Goal: Information Seeking & Learning: Learn about a topic

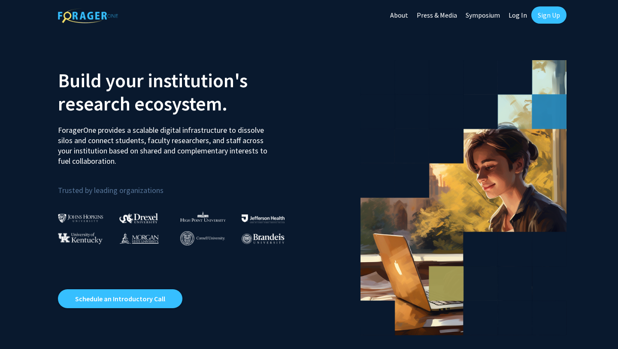
click at [550, 12] on link "Sign Up" at bounding box center [549, 14] width 35 height 17
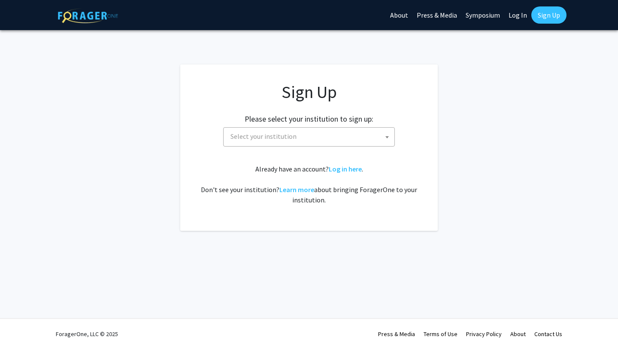
click at [359, 137] on span "Select your institution" at bounding box center [310, 137] width 167 height 18
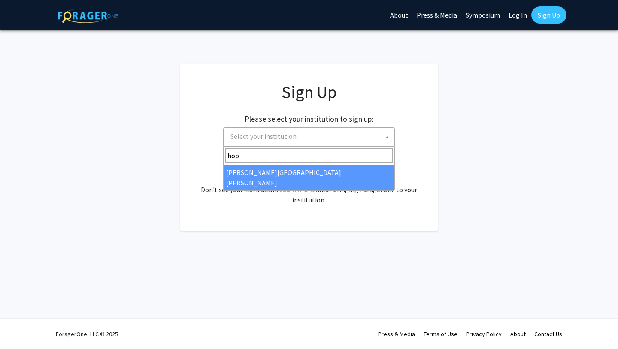
type input "hop"
select select "1"
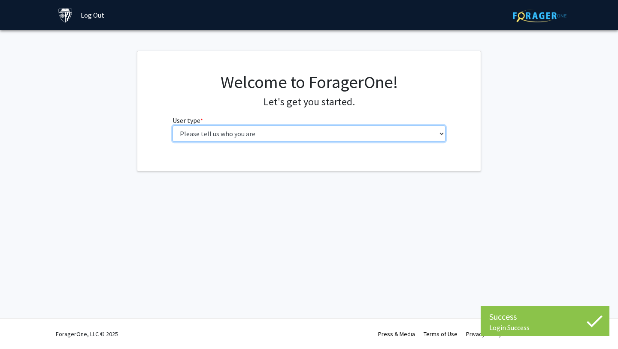
click at [272, 136] on select "Please tell us who you are Undergraduate Student Master's Student Doctoral Cand…" at bounding box center [309, 133] width 273 height 16
select select "1: undergrad"
click at [173, 125] on select "Please tell us who you are Undergraduate Student Master's Student Doctoral Cand…" at bounding box center [309, 133] width 273 height 16
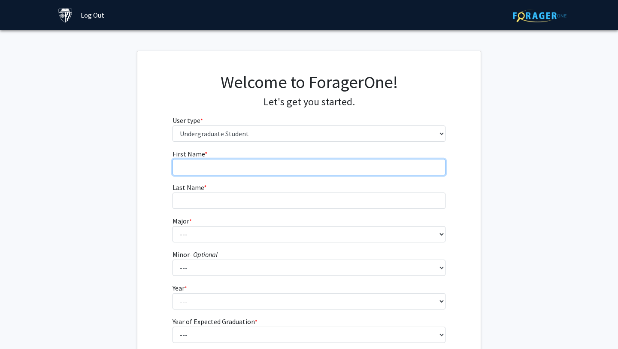
click at [252, 168] on input "First Name * required" at bounding box center [309, 167] width 273 height 16
type input "[PERSON_NAME]"
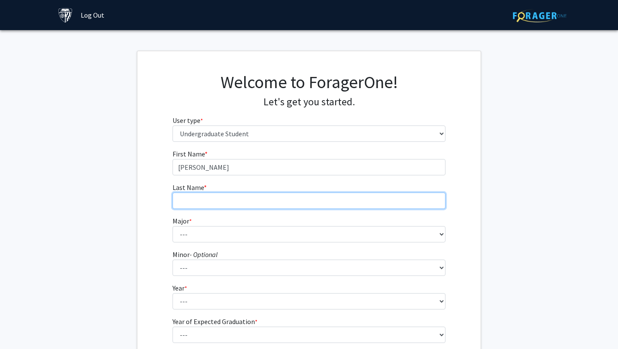
click at [188, 198] on input "Last Name * required" at bounding box center [309, 200] width 273 height 16
type input "[PERSON_NAME]"
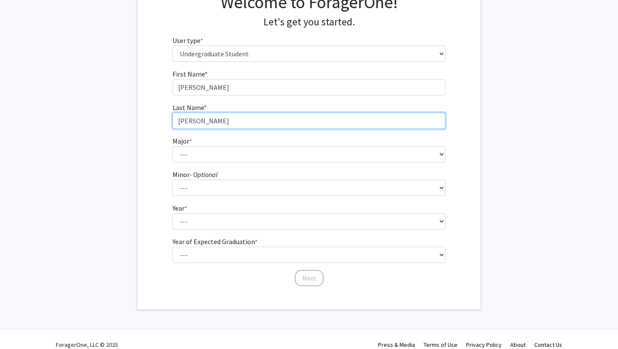
scroll to position [91, 0]
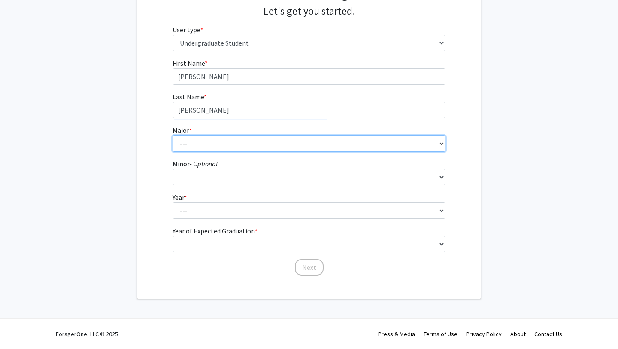
click at [238, 145] on select "--- Africana Studies Anthropology Applied Mathematics & Statistics Archaeology …" at bounding box center [309, 143] width 273 height 16
click at [215, 141] on select "--- Africana Studies Anthropology Applied Mathematics & Statistics Archaeology …" at bounding box center [309, 143] width 273 height 16
select select "41: 55"
click at [173, 135] on select "--- Africana Studies Anthropology Applied Mathematics & Statistics Archaeology …" at bounding box center [309, 143] width 273 height 16
click at [279, 142] on select "--- Africana Studies Anthropology Applied Mathematics & Statistics Archaeology …" at bounding box center [309, 143] width 273 height 16
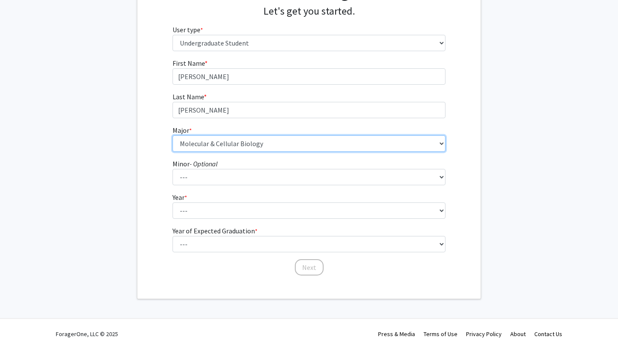
click at [173, 135] on select "--- Africana Studies Anthropology Applied Mathematics & Statistics Archaeology …" at bounding box center [309, 143] width 273 height 16
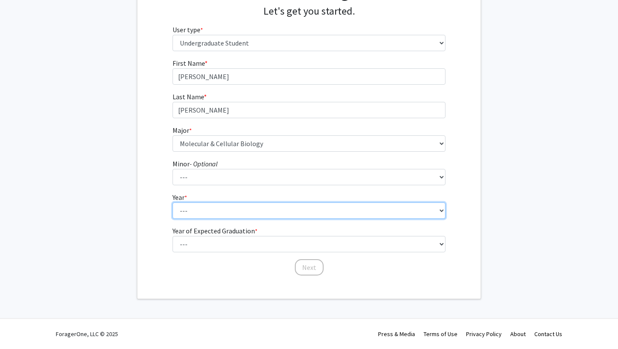
click at [211, 213] on select "--- First-year Sophomore Junior Senior Postbaccalaureate Certificate" at bounding box center [309, 210] width 273 height 16
select select "1: first-year"
click at [173, 202] on select "--- First-year Sophomore Junior Senior Postbaccalaureate Certificate" at bounding box center [309, 210] width 273 height 16
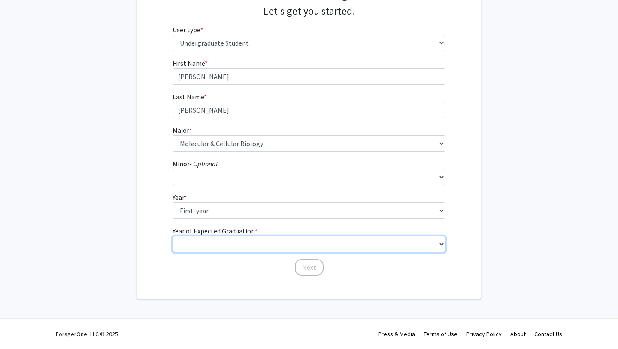
click at [211, 240] on select "--- 2025 2026 2027 2028 2029 2030 2031 2032 2033 2034" at bounding box center [309, 244] width 273 height 16
select select "5: 2029"
click at [173, 236] on select "--- 2025 2026 2027 2028 2029 2030 2031 2032 2033 2034" at bounding box center [309, 244] width 273 height 16
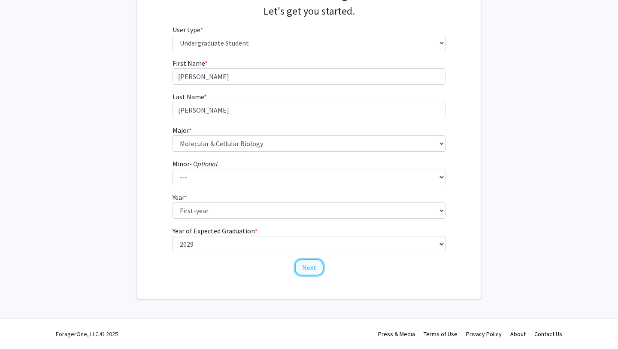
click at [305, 269] on button "Next" at bounding box center [309, 267] width 29 height 16
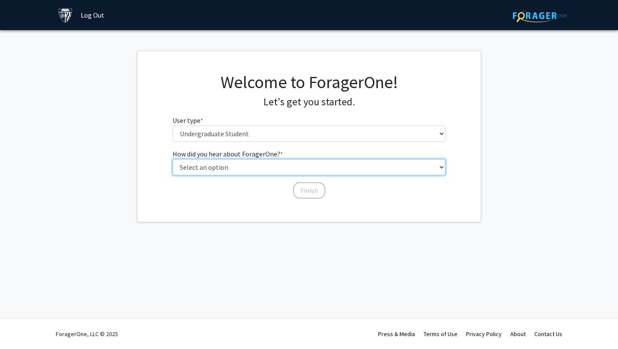
click at [261, 170] on select "Select an option Peer/student recommendation Faculty/staff recommendation Unive…" at bounding box center [309, 167] width 273 height 16
click at [173, 159] on select "Select an option Peer/student recommendation Faculty/staff recommendation Unive…" at bounding box center [309, 167] width 273 height 16
click at [277, 174] on select "Select an option Peer/student recommendation Faculty/staff recommendation Unive…" at bounding box center [309, 167] width 273 height 16
select select "1: peer_recommendation"
click at [173, 159] on select "Select an option Peer/student recommendation Faculty/staff recommendation Unive…" at bounding box center [309, 167] width 273 height 16
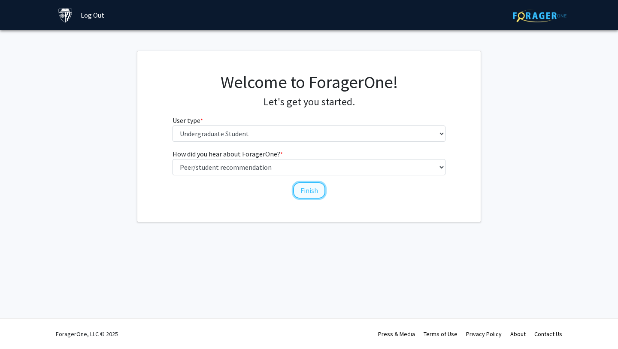
click at [304, 191] on button "Finish" at bounding box center [309, 190] width 32 height 16
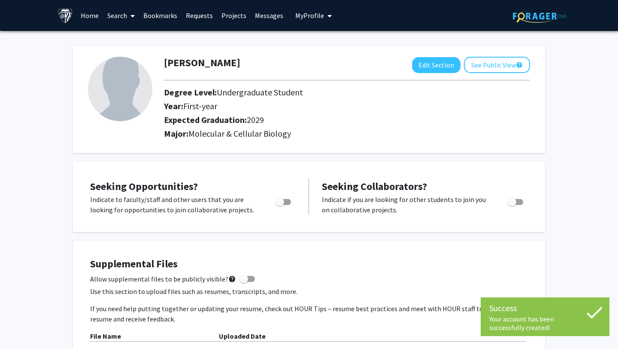
click at [285, 201] on span "Toggle" at bounding box center [283, 202] width 15 height 6
click at [280, 205] on input "Are you actively seeking opportunities?" at bounding box center [279, 205] width 0 height 0
checkbox input "true"
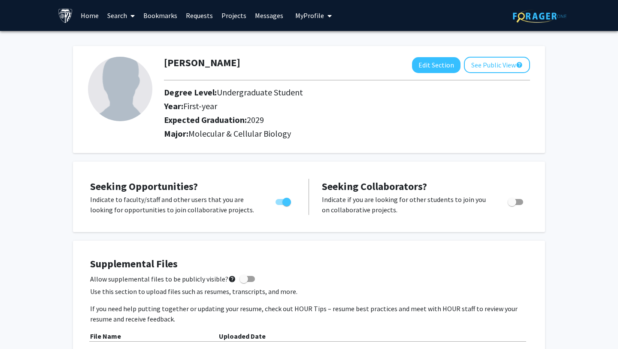
click at [522, 204] on label "Toggle" at bounding box center [513, 202] width 19 height 10
click at [512, 205] on input "Would you like to receive other student requests to work with you?" at bounding box center [512, 205] width 0 height 0
checkbox input "true"
click at [125, 12] on link "Search" at bounding box center [121, 15] width 36 height 30
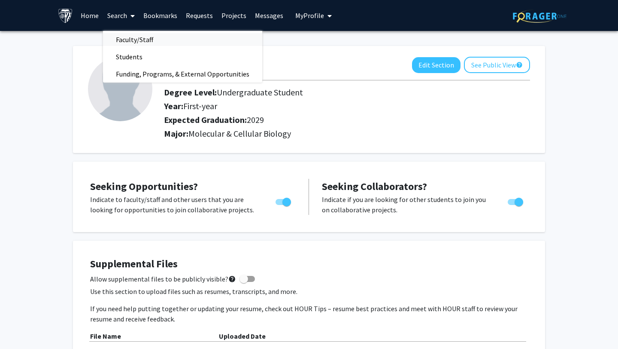
click at [140, 39] on span "Faculty/Staff" at bounding box center [134, 39] width 63 height 17
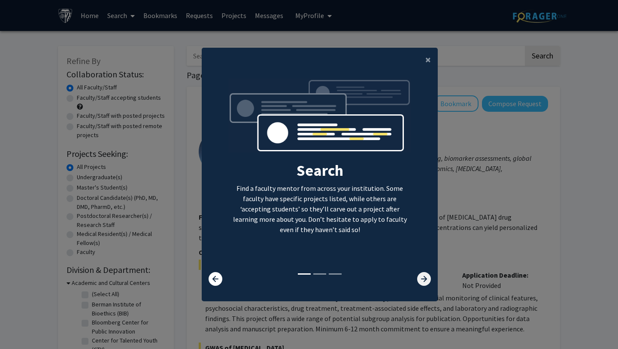
click at [424, 282] on icon at bounding box center [424, 279] width 14 height 14
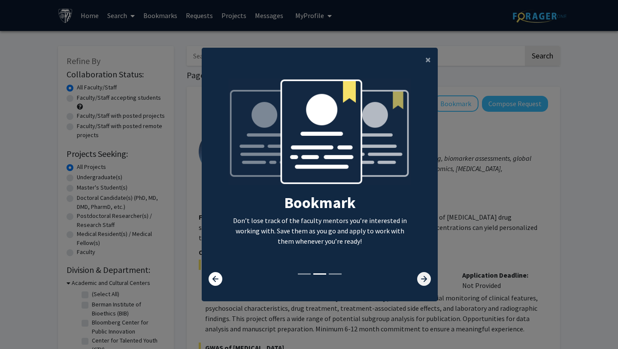
click at [424, 282] on icon at bounding box center [424, 279] width 14 height 14
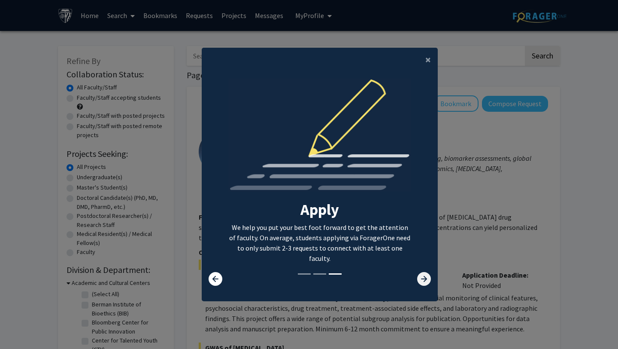
click at [423, 281] on icon at bounding box center [424, 279] width 14 height 14
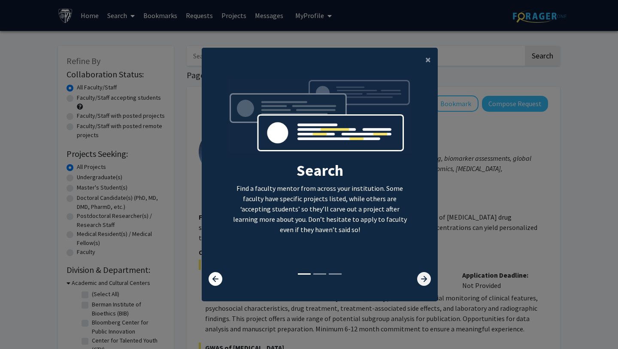
click at [423, 281] on icon at bounding box center [424, 279] width 14 height 14
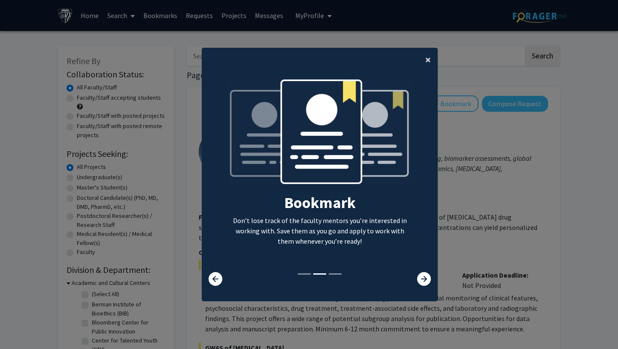
click at [428, 64] on span "×" at bounding box center [428, 59] width 6 height 13
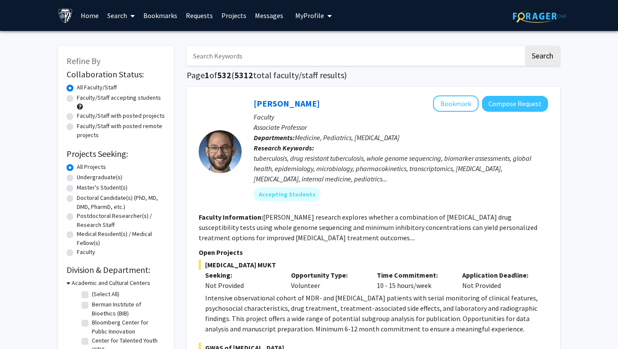
click at [295, 61] on input "Search Keywords" at bounding box center [355, 56] width 337 height 20
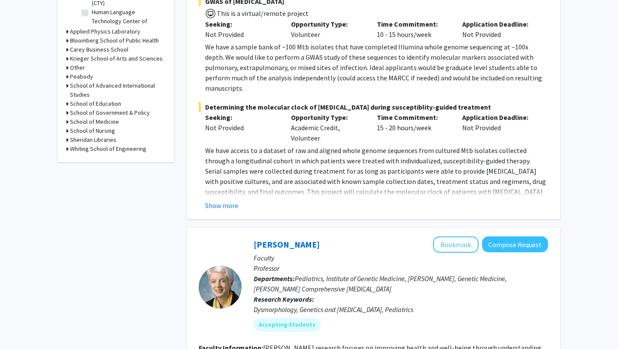
scroll to position [395, 0]
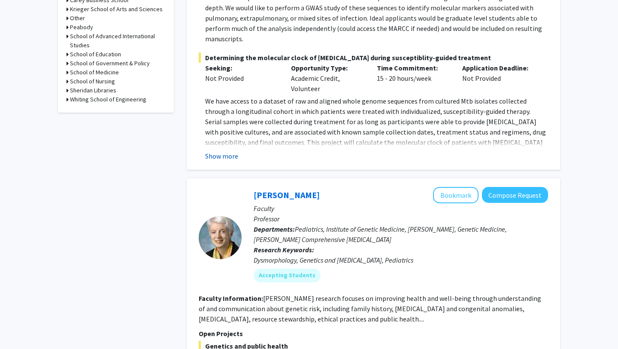
click at [221, 151] on button "Show more" at bounding box center [221, 156] width 33 height 10
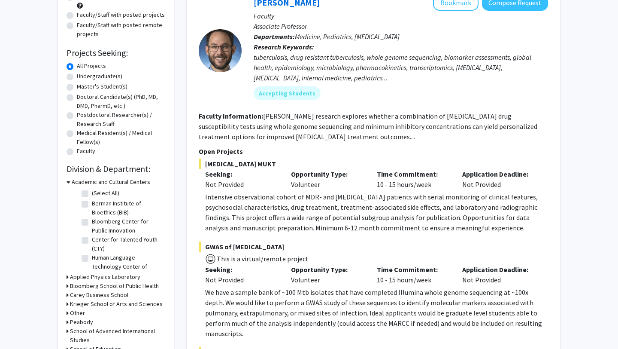
scroll to position [0, 0]
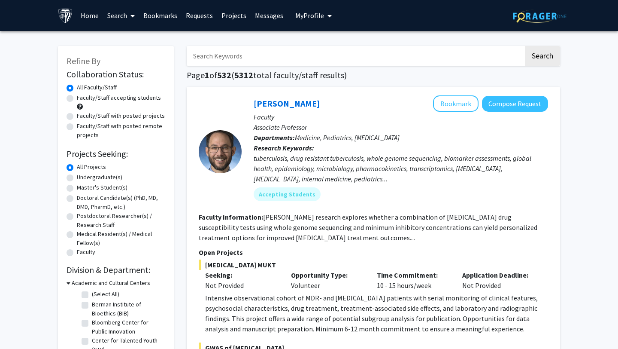
click at [77, 179] on label "Undergraduate(s)" at bounding box center [100, 177] width 46 height 9
click at [77, 178] on input "Undergraduate(s)" at bounding box center [80, 176] width 6 height 6
radio input "true"
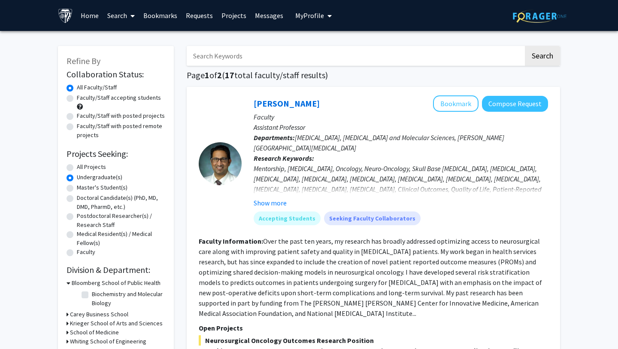
click at [141, 96] on label "Faculty/Staff accepting students" at bounding box center [119, 97] width 84 height 9
click at [82, 96] on input "Faculty/Staff accepting students" at bounding box center [80, 96] width 6 height 6
radio input "true"
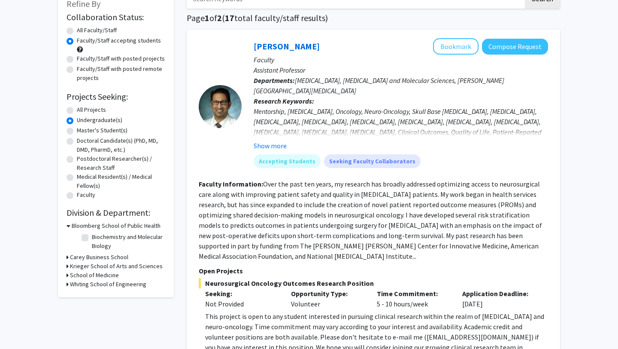
click at [67, 264] on icon at bounding box center [68, 265] width 2 height 9
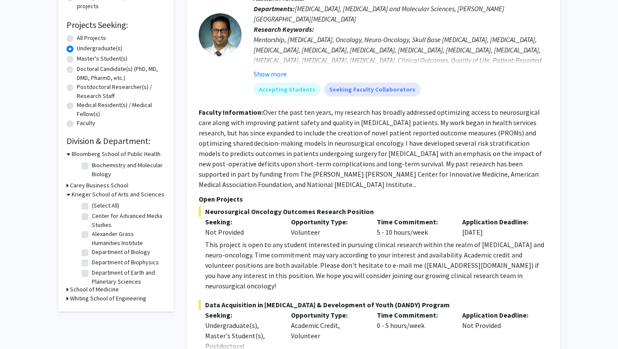
scroll to position [164, 0]
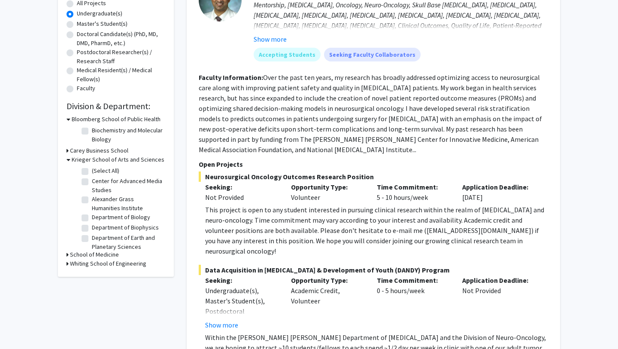
click at [92, 132] on label "Biochemistry and Molecular Biology" at bounding box center [127, 135] width 71 height 18
click at [92, 131] on input "Biochemistry and Molecular Biology" at bounding box center [95, 129] width 6 height 6
checkbox input "true"
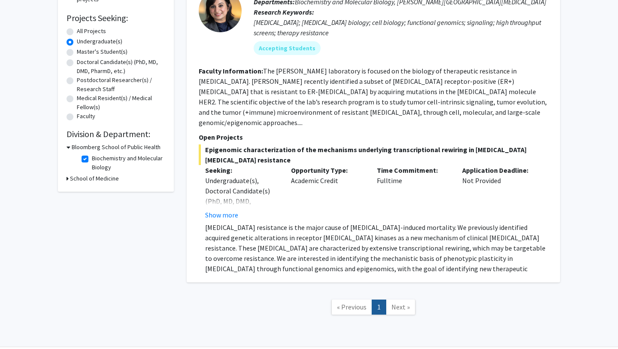
scroll to position [154, 0]
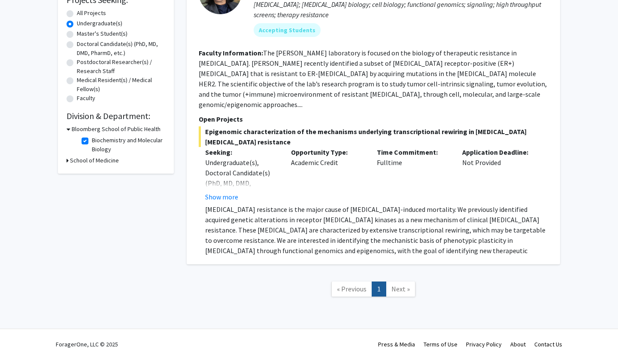
click at [68, 159] on icon at bounding box center [68, 160] width 2 height 9
click at [68, 159] on icon at bounding box center [69, 160] width 4 height 9
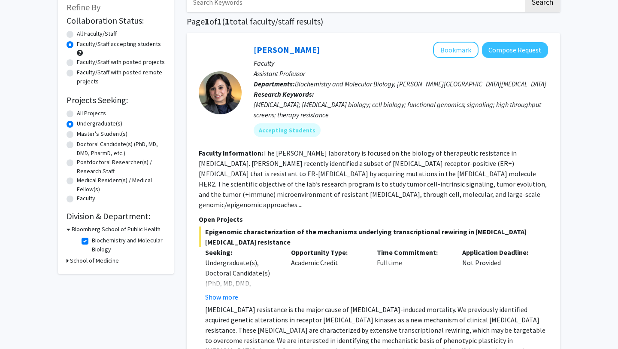
click at [89, 239] on fg-checkbox "Biochemistry and Molecular Biology Biochemistry and Molecular Biology" at bounding box center [123, 245] width 82 height 18
click at [92, 239] on label "Biochemistry and Molecular Biology" at bounding box center [127, 245] width 71 height 18
click at [92, 239] on input "Biochemistry and Molecular Biology" at bounding box center [95, 239] width 6 height 6
checkbox input "false"
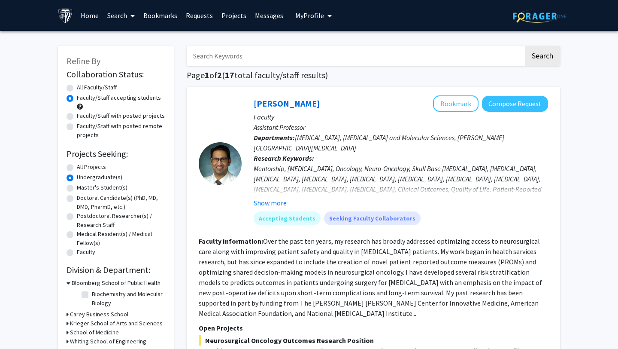
click at [77, 176] on label "Undergraduate(s)" at bounding box center [100, 177] width 46 height 9
click at [77, 176] on input "Undergraduate(s)" at bounding box center [80, 176] width 6 height 6
click at [77, 177] on label "Undergraduate(s)" at bounding box center [100, 177] width 46 height 9
click at [77, 177] on input "Undergraduate(s)" at bounding box center [80, 176] width 6 height 6
click at [70, 163] on div "All Projects" at bounding box center [116, 167] width 99 height 10
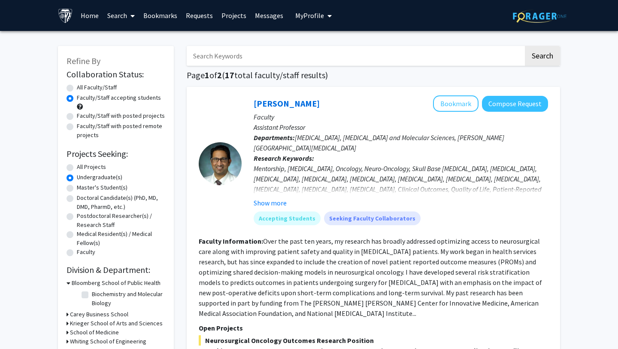
click at [77, 166] on label "All Projects" at bounding box center [91, 166] width 29 height 9
click at [77, 166] on input "All Projects" at bounding box center [80, 165] width 6 height 6
radio input "true"
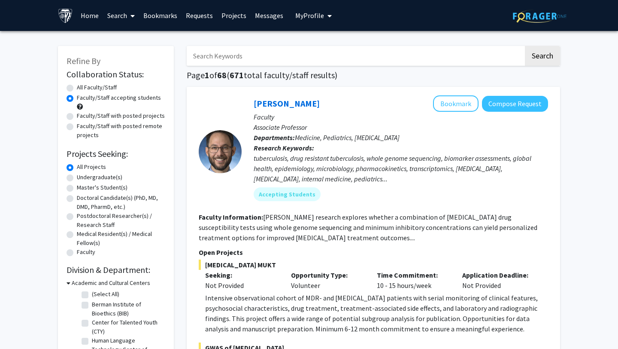
click at [305, 57] on input "Search Keywords" at bounding box center [355, 56] width 337 height 20
type input "eczema"
click at [525, 46] on button "Search" at bounding box center [542, 56] width 35 height 20
radio input "true"
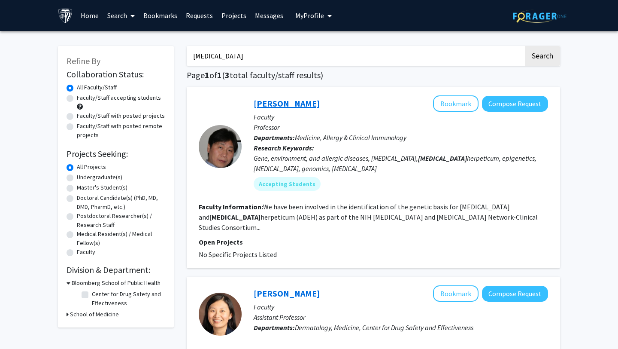
click at [278, 106] on link "Peisong Gao" at bounding box center [287, 103] width 66 height 11
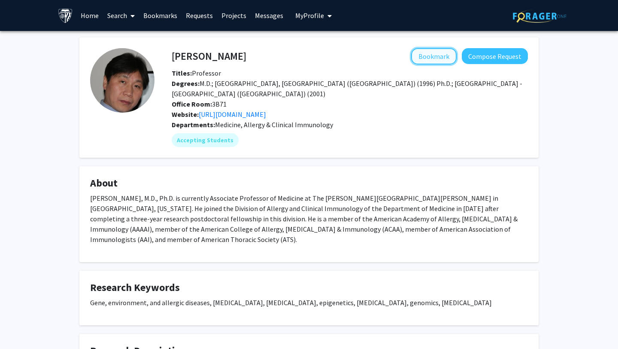
click at [418, 59] on button "Bookmark" at bounding box center [434, 56] width 46 height 16
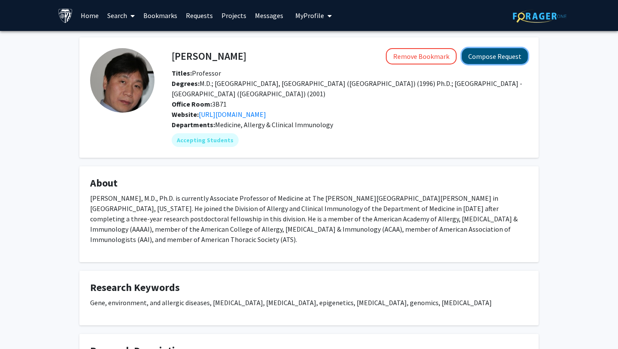
click at [485, 57] on button "Compose Request" at bounding box center [495, 56] width 66 height 16
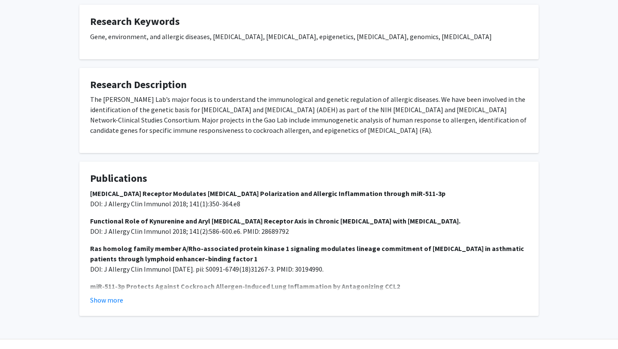
scroll to position [276, 0]
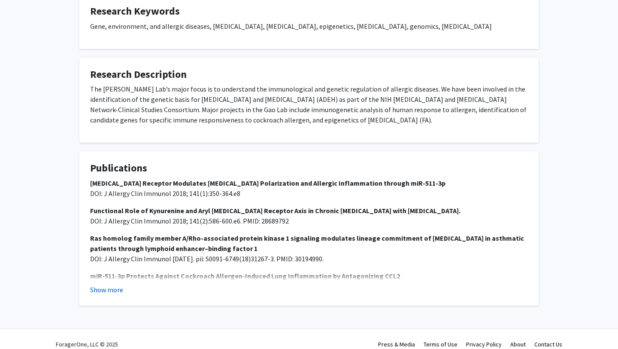
click at [106, 284] on button "Show more" at bounding box center [106, 289] width 33 height 10
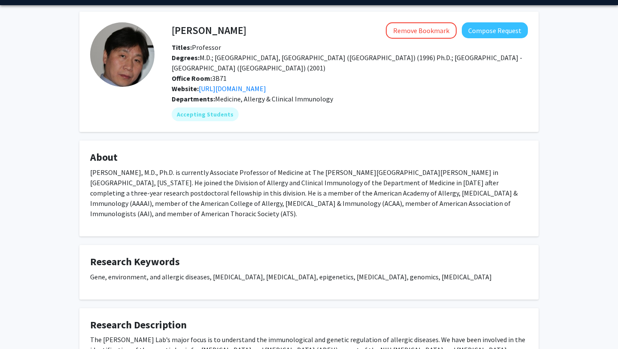
scroll to position [0, 0]
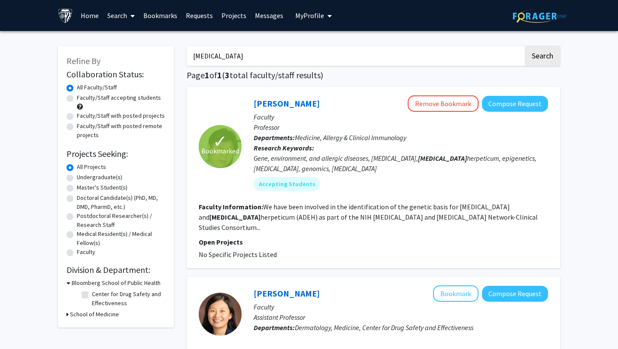
click at [227, 57] on input "eczema" at bounding box center [355, 56] width 337 height 20
click at [525, 46] on button "Search" at bounding box center [542, 56] width 35 height 20
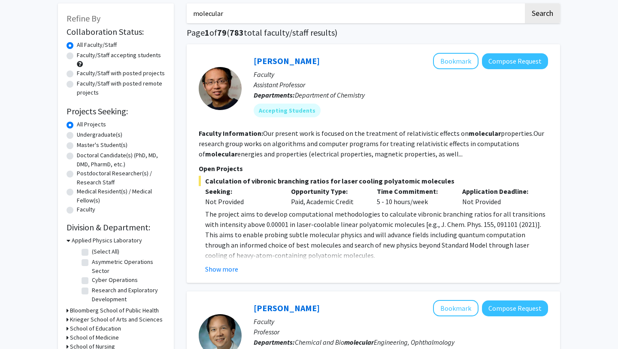
scroll to position [43, 0]
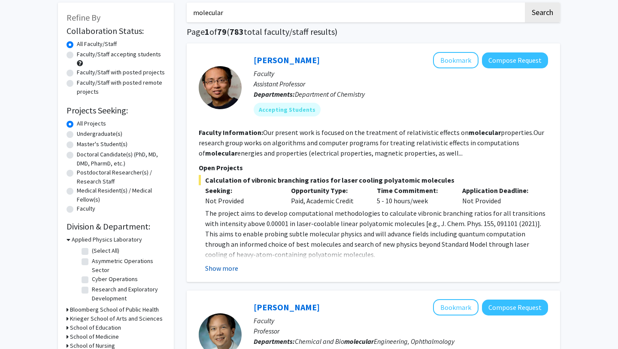
click at [217, 271] on button "Show more" at bounding box center [221, 268] width 33 height 10
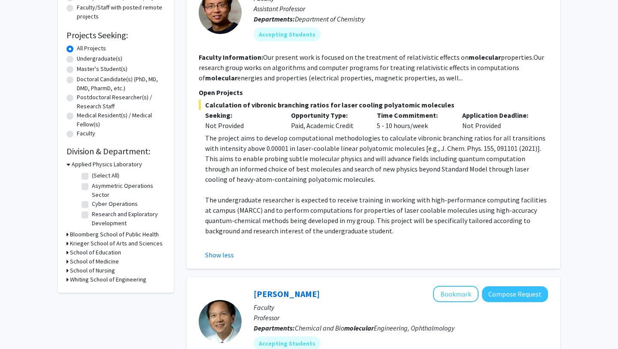
scroll to position [0, 0]
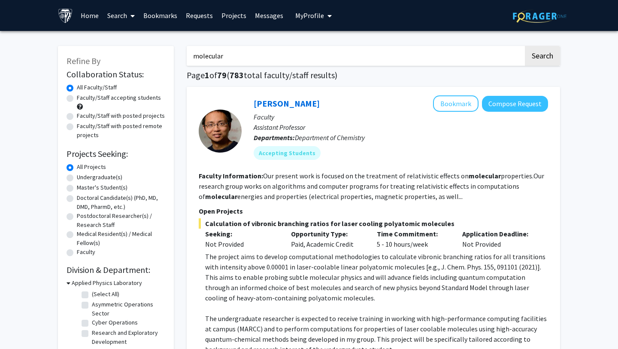
click at [273, 62] on input "molecular" at bounding box center [355, 56] width 337 height 20
click at [525, 46] on button "Search" at bounding box center [542, 56] width 35 height 20
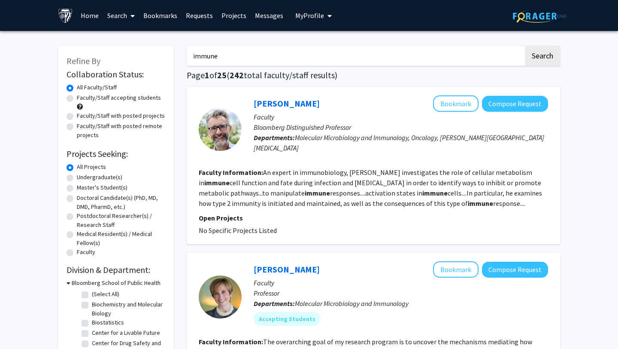
click at [264, 52] on input "immune" at bounding box center [355, 56] width 337 height 20
click at [525, 46] on button "Search" at bounding box center [542, 56] width 35 height 20
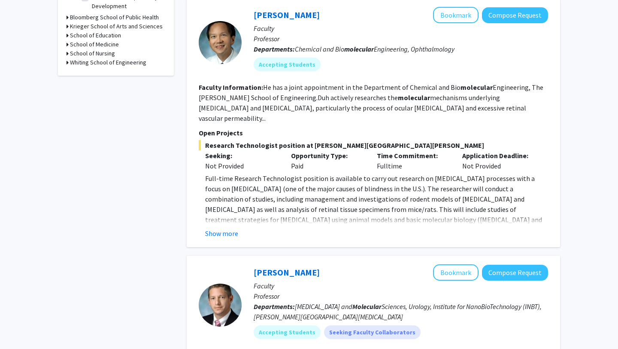
scroll to position [336, 0]
click at [218, 228] on button "Show more" at bounding box center [221, 233] width 33 height 10
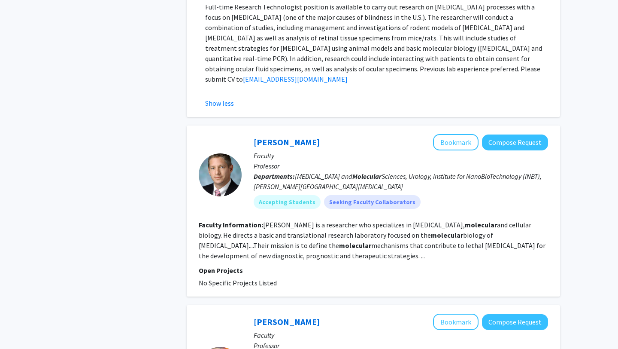
scroll to position [325, 0]
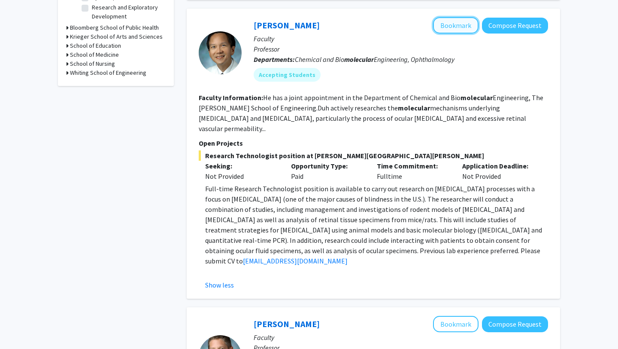
click at [459, 20] on button "Bookmark" at bounding box center [456, 25] width 46 height 16
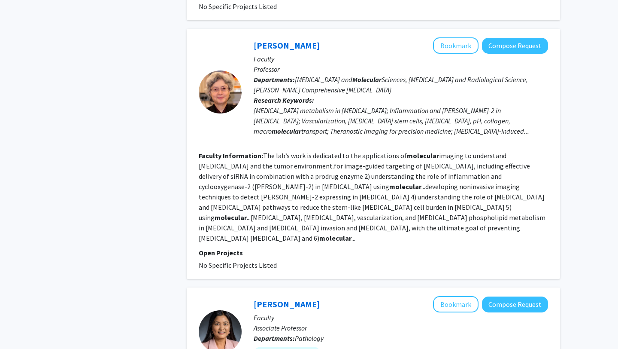
scroll to position [782, 0]
click at [444, 38] on button "Bookmark" at bounding box center [456, 46] width 46 height 16
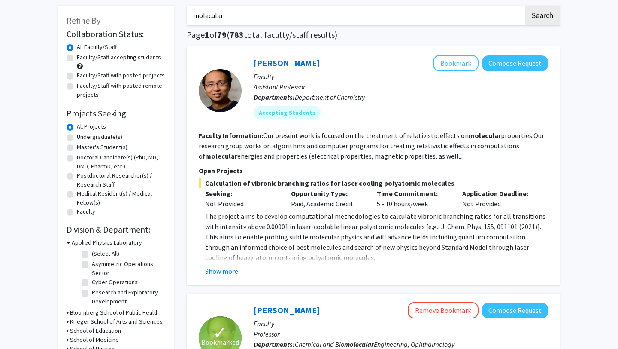
scroll to position [0, 0]
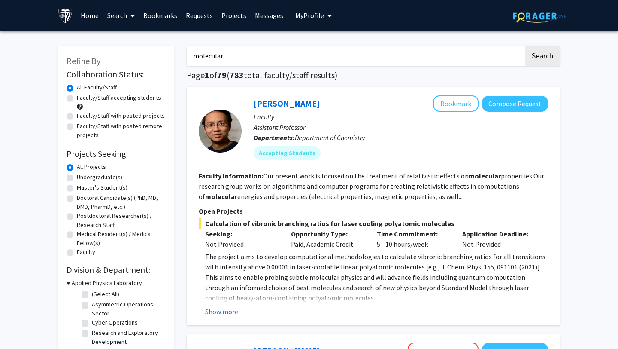
click at [275, 58] on input "molecular" at bounding box center [355, 56] width 337 height 20
click at [525, 46] on button "Search" at bounding box center [542, 56] width 35 height 20
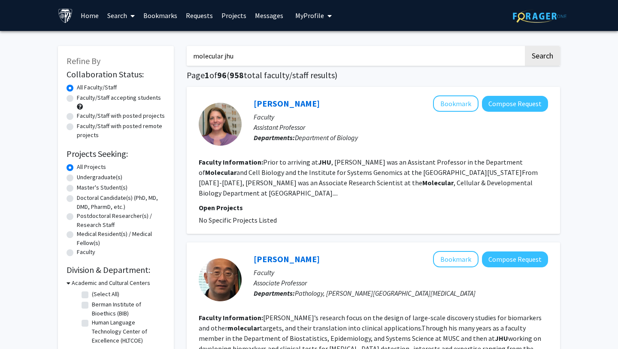
click at [267, 58] on input "molecular jhu" at bounding box center [355, 56] width 337 height 20
click at [255, 58] on input "eczema" at bounding box center [355, 56] width 337 height 20
click at [525, 46] on button "Search" at bounding box center [542, 56] width 35 height 20
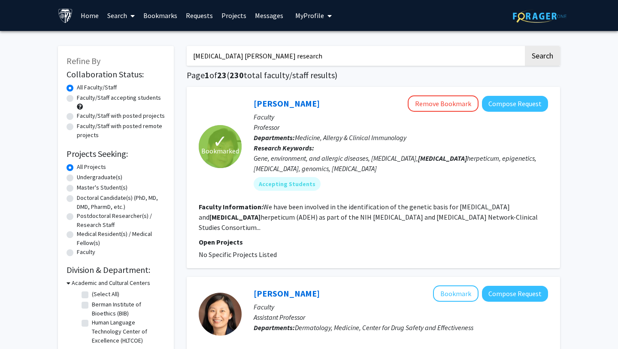
type input "eczema hopkins research"
click at [525, 46] on button "Search" at bounding box center [542, 56] width 35 height 20
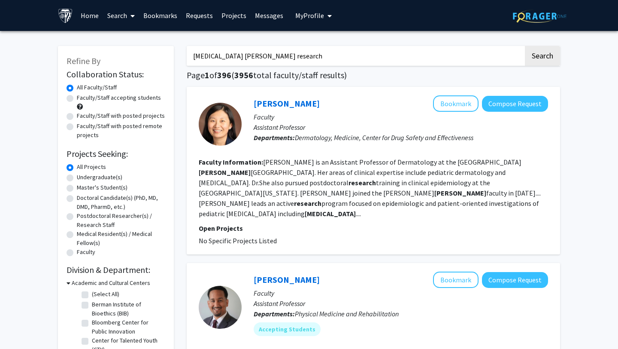
click at [164, 23] on link "Bookmarks" at bounding box center [160, 15] width 43 height 30
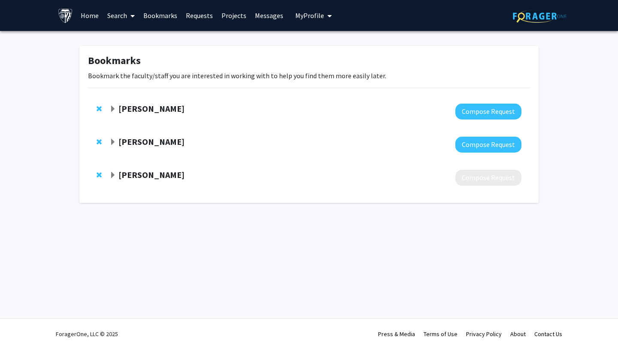
click at [141, 176] on strong "Zaver Bhujwalla" at bounding box center [151, 174] width 66 height 11
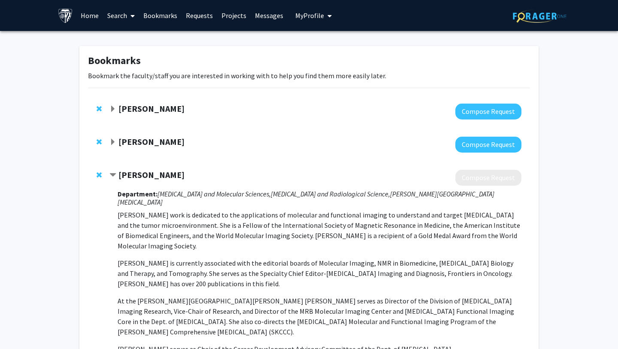
scroll to position [94, 0]
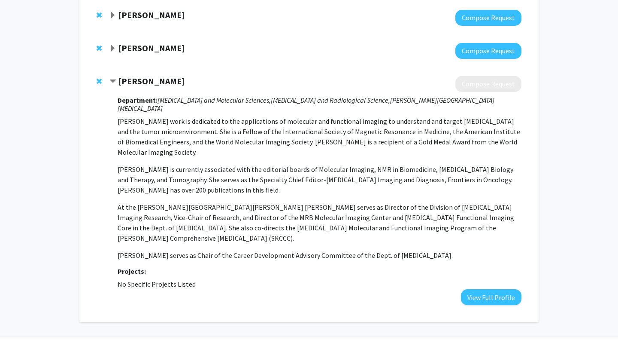
click at [149, 81] on strong "Zaver Bhujwalla" at bounding box center [151, 81] width 66 height 11
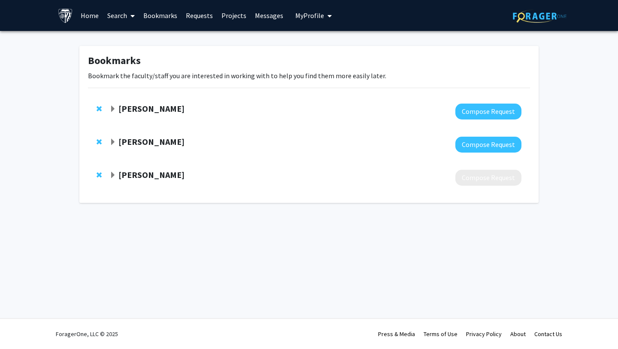
click at [140, 175] on strong "Zaver Bhujwalla" at bounding box center [151, 174] width 66 height 11
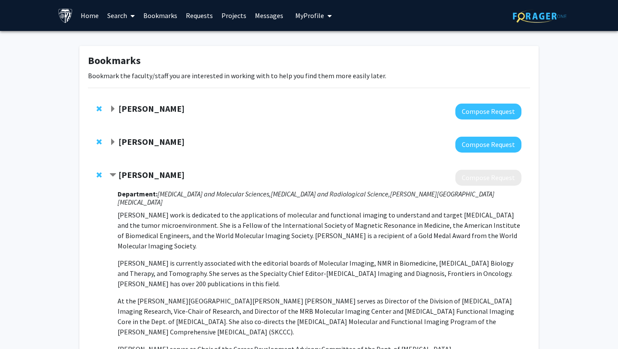
click at [140, 175] on strong "Zaver Bhujwalla" at bounding box center [151, 174] width 66 height 11
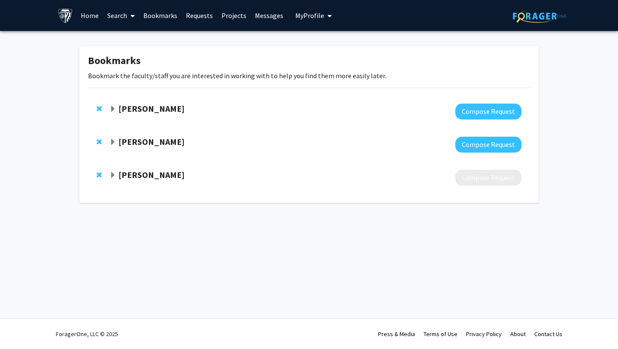
click at [140, 175] on strong "Zaver Bhujwalla" at bounding box center [151, 174] width 66 height 11
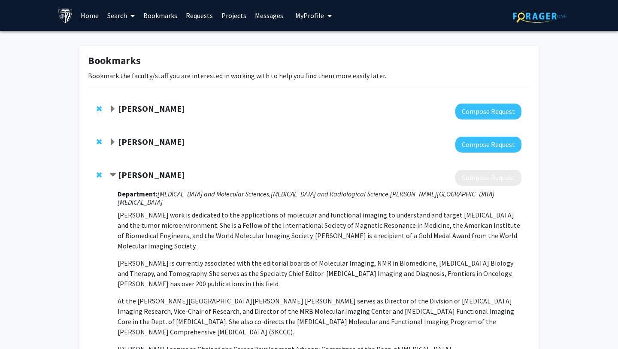
scroll to position [94, 0]
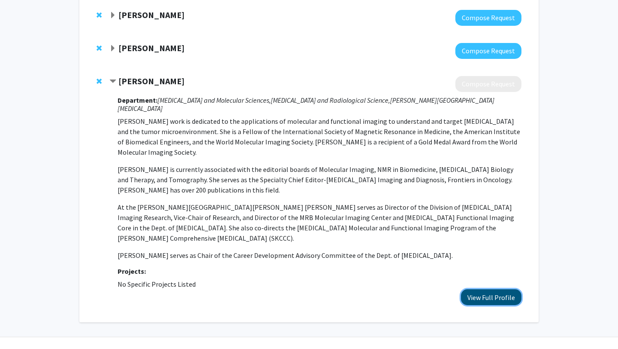
click at [475, 289] on button "View Full Profile" at bounding box center [491, 297] width 61 height 16
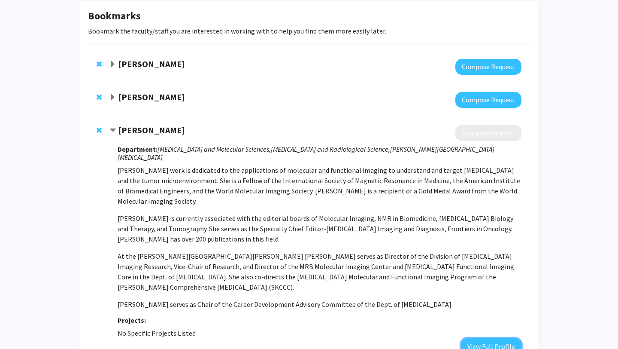
scroll to position [1, 0]
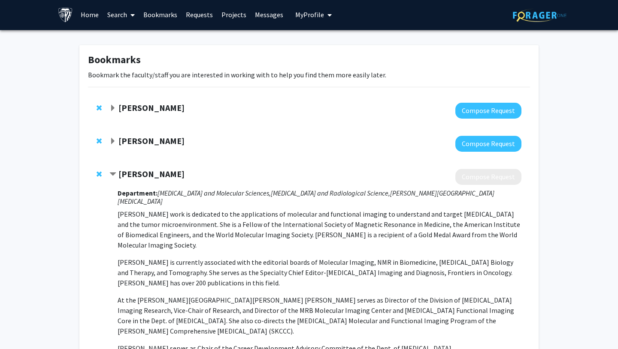
click at [141, 109] on strong "Peisong Gao" at bounding box center [151, 107] width 66 height 11
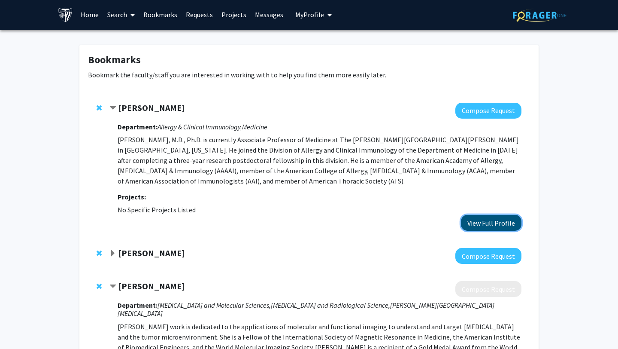
click at [469, 219] on button "View Full Profile" at bounding box center [491, 223] width 61 height 16
click at [115, 251] on span "Expand Elia Duh Bookmark" at bounding box center [112, 253] width 7 height 7
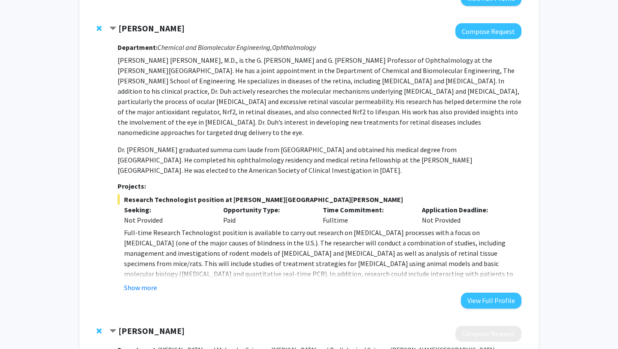
scroll to position [227, 0]
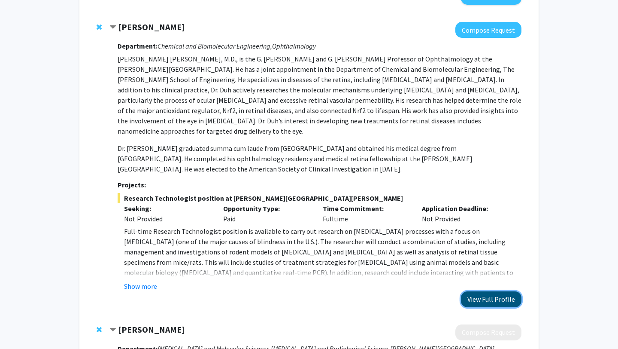
click at [498, 291] on button "View Full Profile" at bounding box center [491, 299] width 61 height 16
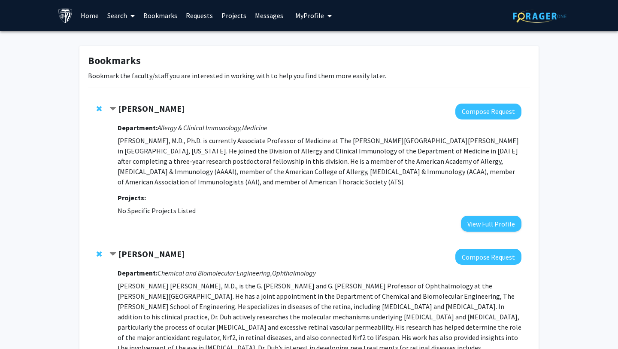
click at [122, 15] on link "Search" at bounding box center [121, 15] width 36 height 30
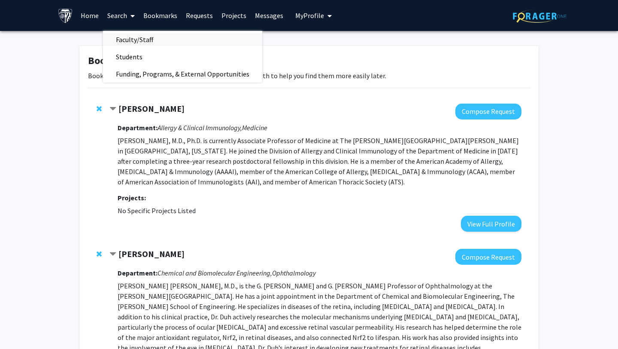
click at [139, 42] on span "Faculty/Staff" at bounding box center [134, 39] width 63 height 17
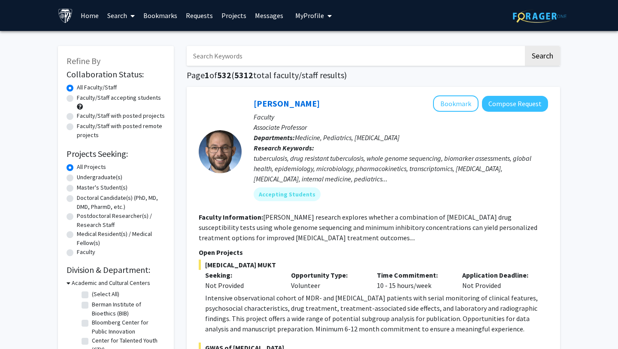
click at [239, 62] on input "Search Keywords" at bounding box center [355, 56] width 337 height 20
click at [525, 46] on button "Search" at bounding box center [542, 56] width 35 height 20
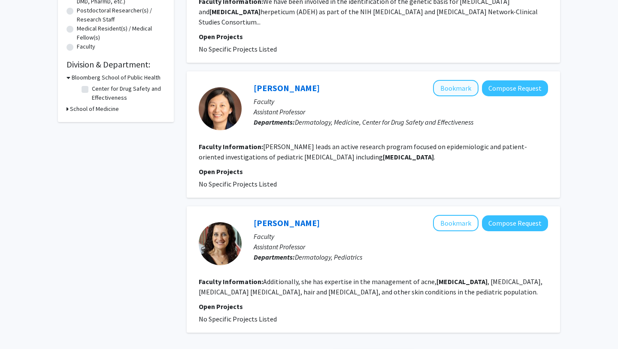
scroll to position [273, 0]
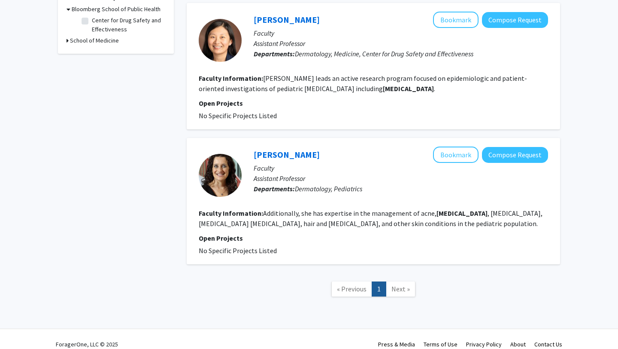
click at [398, 284] on span "Next »" at bounding box center [401, 288] width 18 height 9
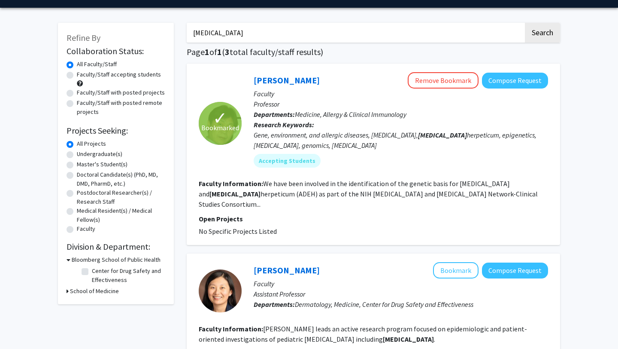
scroll to position [0, 0]
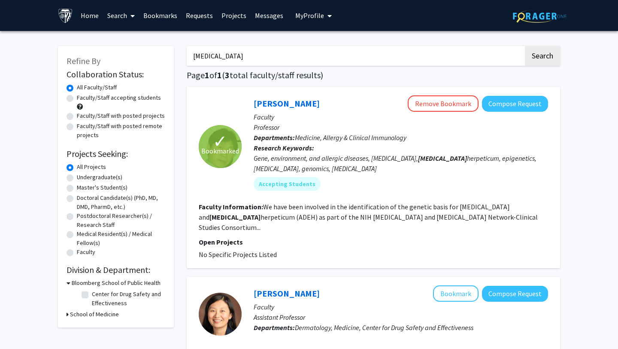
click at [252, 52] on input "eczema" at bounding box center [355, 56] width 337 height 20
click at [525, 46] on button "Search" at bounding box center [542, 56] width 35 height 20
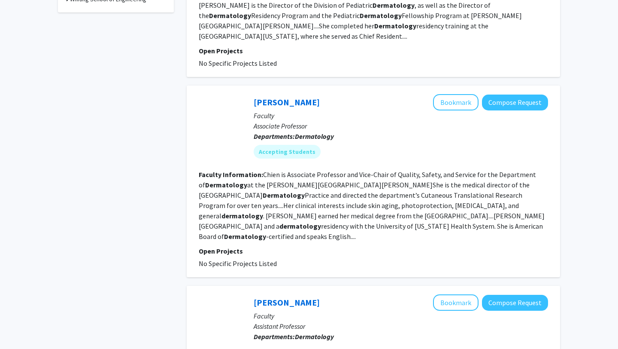
scroll to position [345, 0]
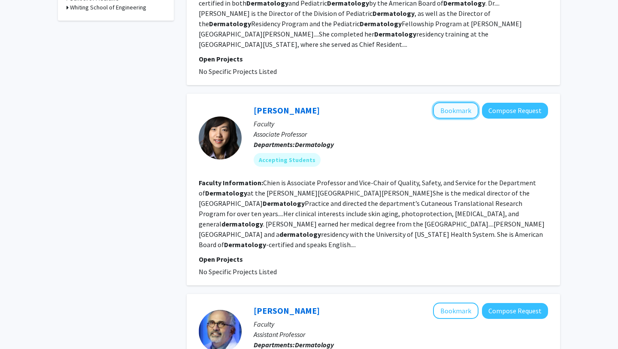
click at [446, 102] on button "Bookmark" at bounding box center [456, 110] width 46 height 16
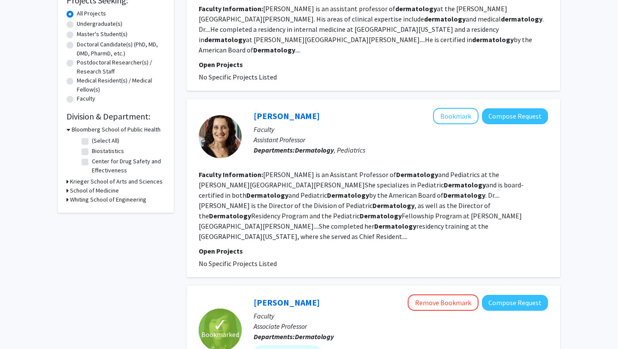
scroll to position [0, 0]
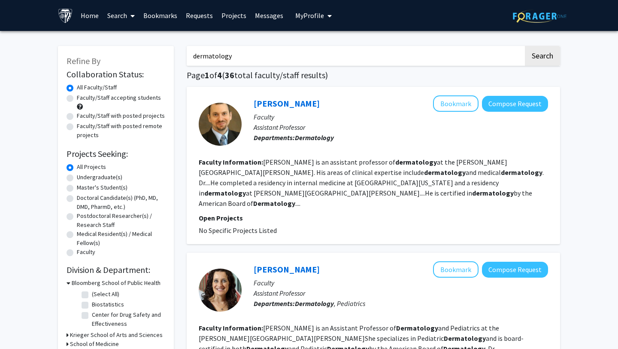
click at [260, 60] on input "dermatology" at bounding box center [355, 56] width 337 height 20
click at [525, 46] on button "Search" at bounding box center [542, 56] width 35 height 20
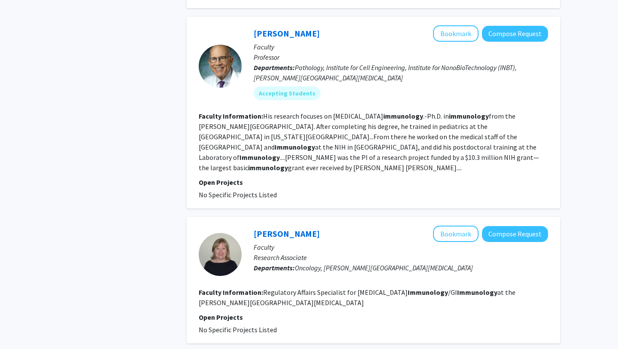
scroll to position [709, 0]
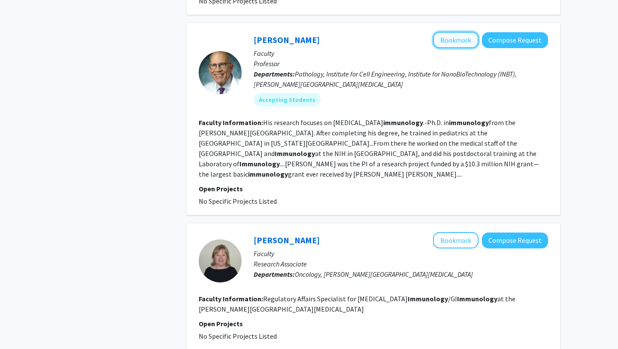
click at [450, 32] on button "Bookmark" at bounding box center [456, 40] width 46 height 16
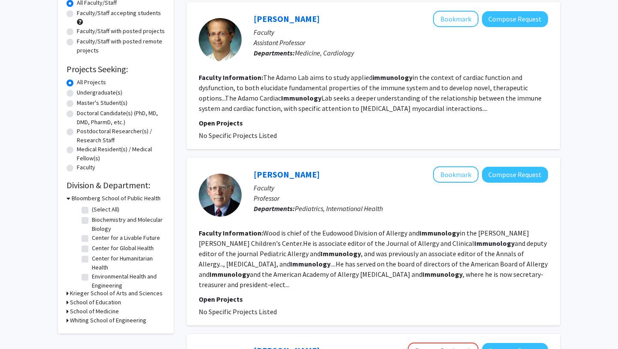
scroll to position [0, 0]
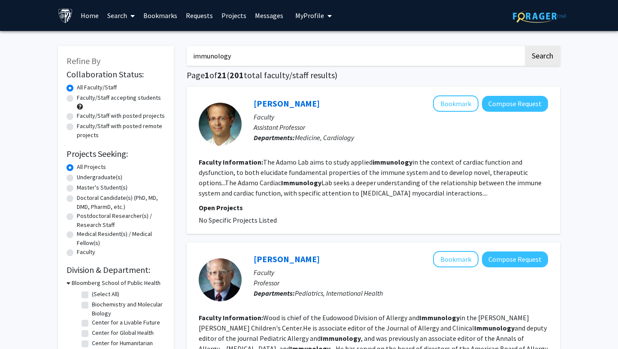
click at [92, 167] on label "All Projects" at bounding box center [91, 166] width 29 height 9
click at [82, 167] on input "All Projects" at bounding box center [80, 165] width 6 height 6
click at [92, 167] on label "All Projects" at bounding box center [91, 166] width 29 height 9
click at [82, 167] on input "All Projects" at bounding box center [80, 165] width 6 height 6
click at [250, 58] on input "immunology" at bounding box center [355, 56] width 337 height 20
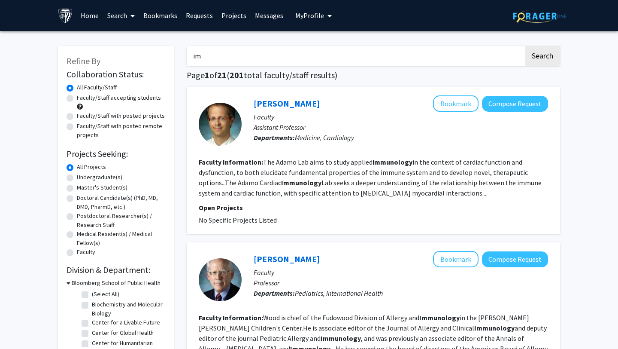
type input "i"
click at [525, 46] on button "Search" at bounding box center [542, 56] width 35 height 20
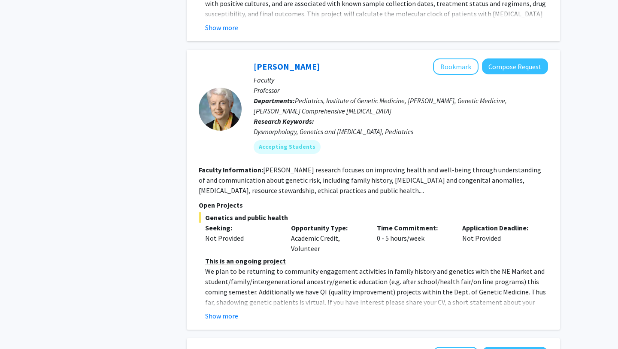
scroll to position [560, 0]
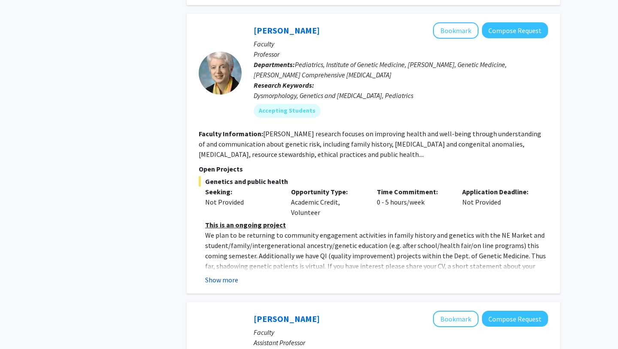
click at [219, 274] on button "Show more" at bounding box center [221, 279] width 33 height 10
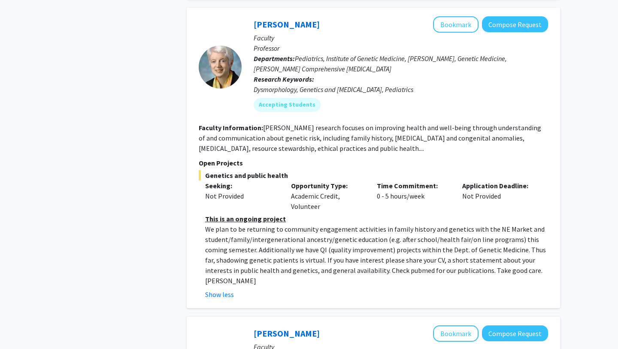
scroll to position [540, 0]
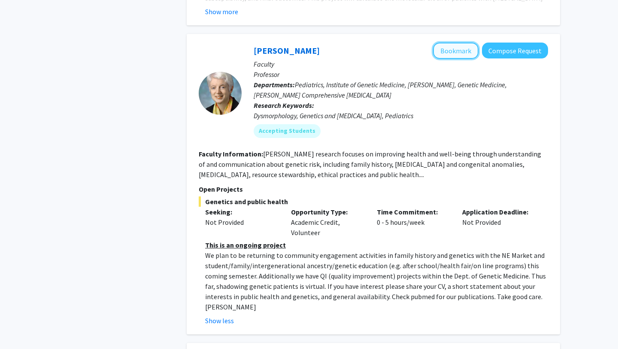
click at [451, 43] on button "Bookmark" at bounding box center [456, 51] width 46 height 16
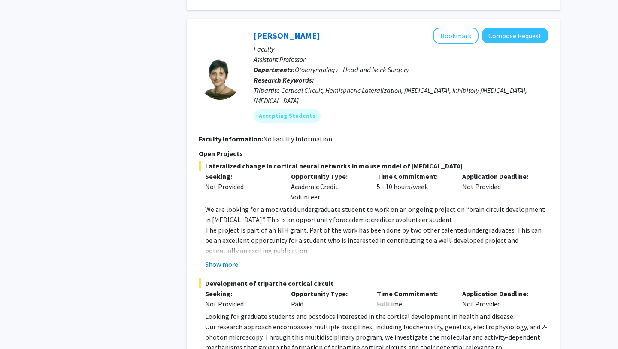
scroll to position [1361, 0]
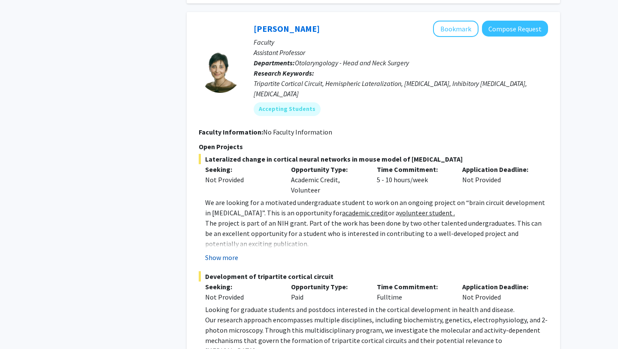
click at [224, 252] on button "Show more" at bounding box center [221, 257] width 33 height 10
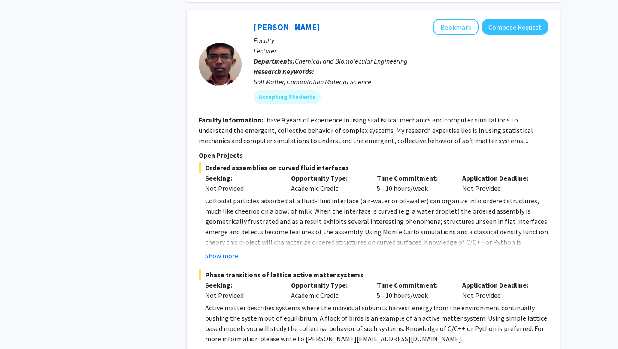
scroll to position [1882, 0]
click at [214, 250] on button "Show more" at bounding box center [221, 255] width 33 height 10
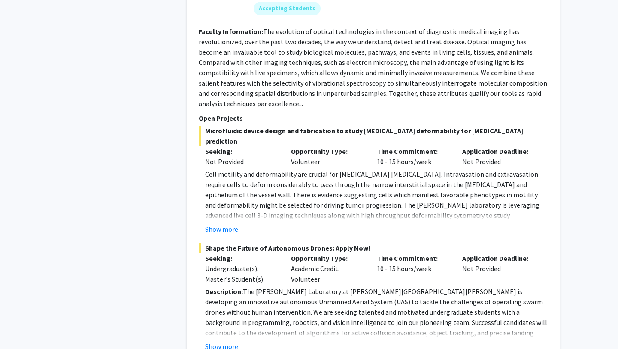
scroll to position [2906, 0]
click at [228, 340] on button "Show more" at bounding box center [221, 345] width 33 height 10
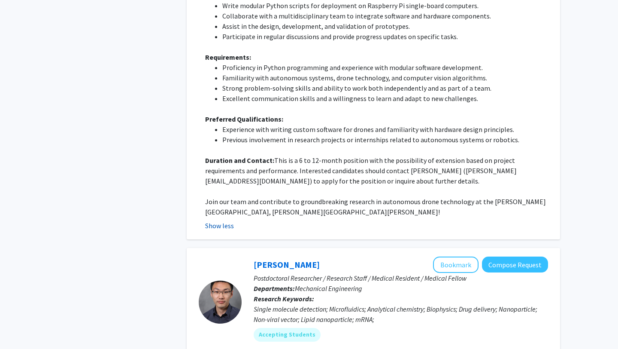
scroll to position [3245, 0]
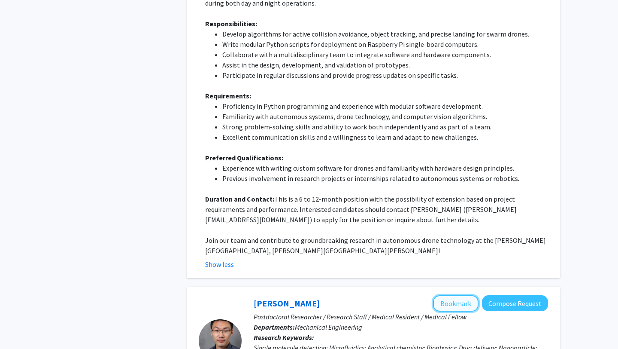
click at [454, 295] on button "Bookmark" at bounding box center [456, 303] width 46 height 16
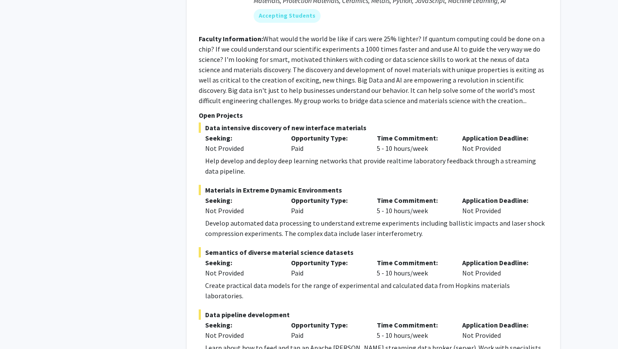
scroll to position [4521, 0]
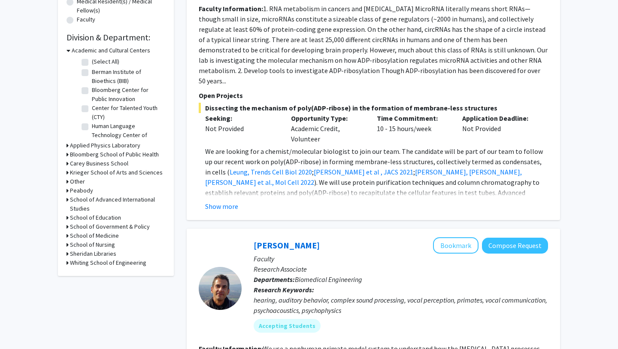
scroll to position [237, 0]
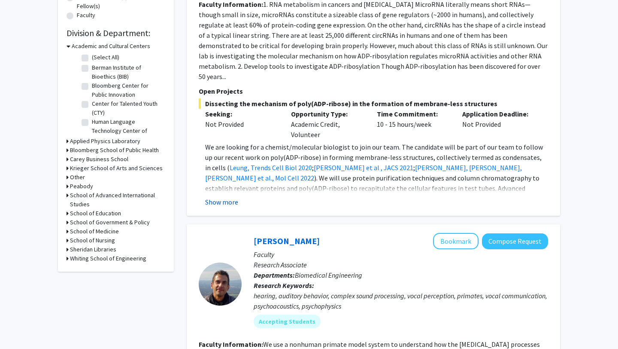
click at [219, 197] on button "Show more" at bounding box center [221, 202] width 33 height 10
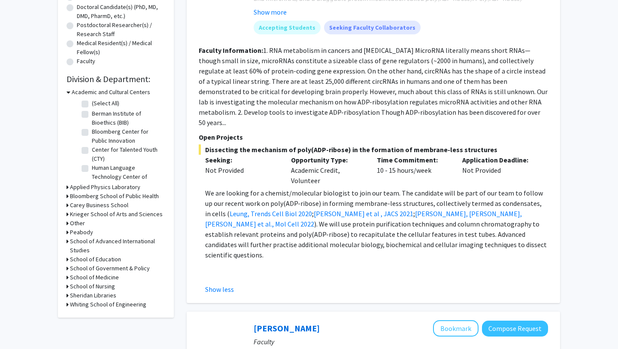
scroll to position [88, 0]
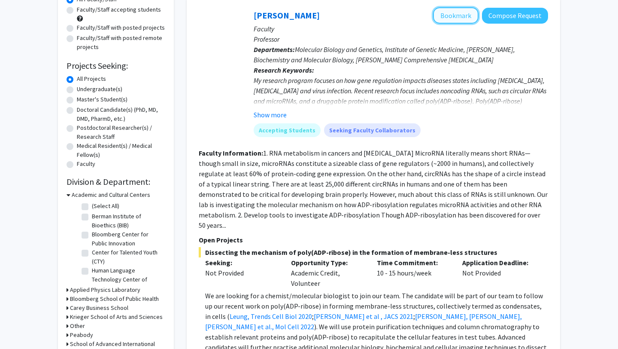
click at [449, 17] on button "Bookmark" at bounding box center [456, 15] width 46 height 16
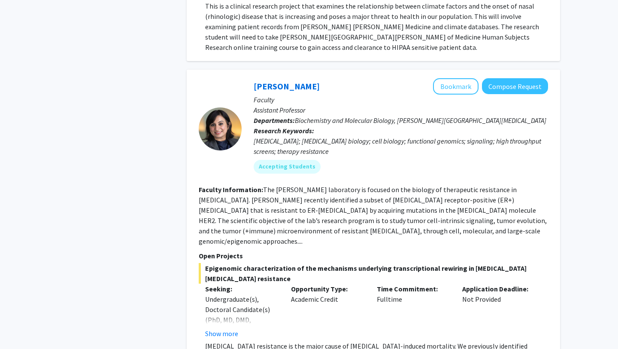
scroll to position [2044, 0]
click at [221, 328] on button "Show more" at bounding box center [221, 333] width 33 height 10
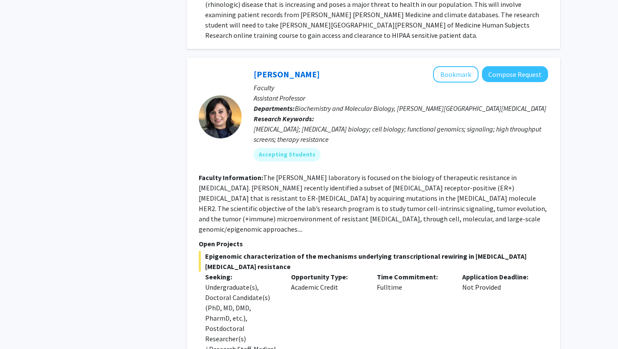
scroll to position [2056, 0]
click at [449, 66] on button "Bookmark" at bounding box center [456, 74] width 46 height 16
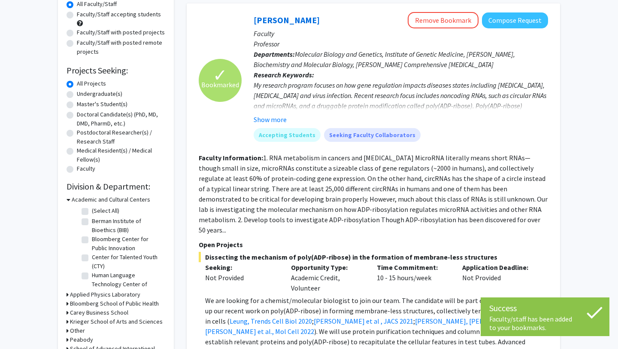
scroll to position [0, 0]
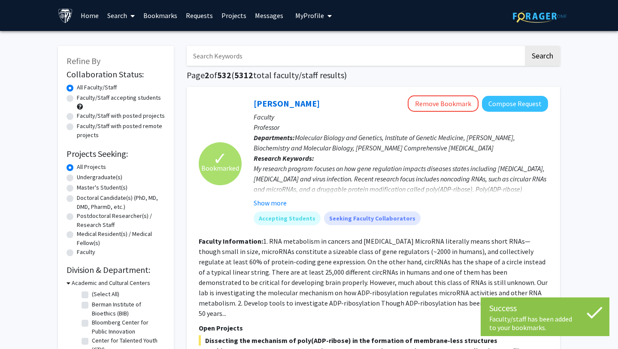
click at [162, 12] on link "Bookmarks" at bounding box center [160, 15] width 43 height 30
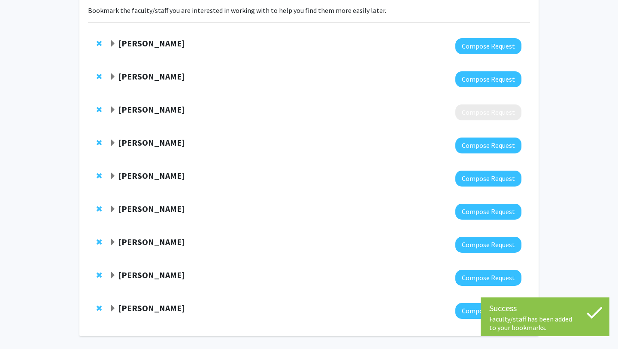
scroll to position [65, 0]
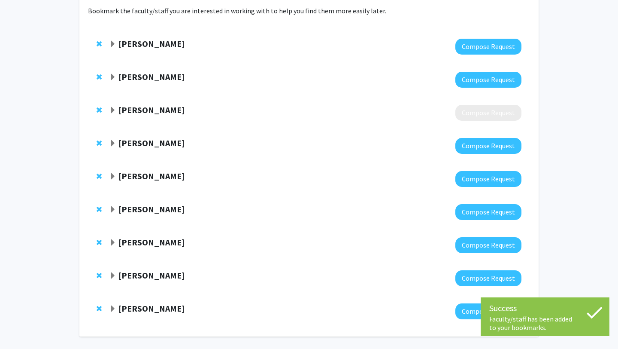
click at [109, 110] on div "Zaver Bhujwalla Compose Request" at bounding box center [309, 112] width 442 height 33
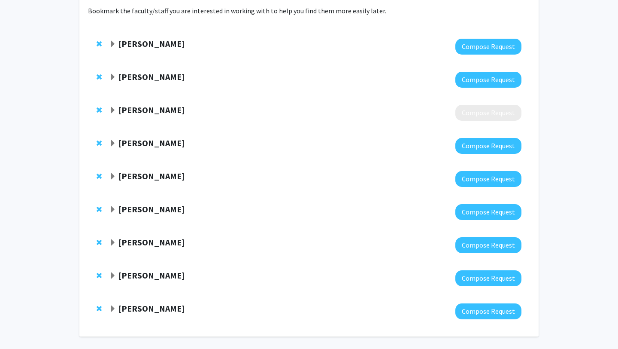
click at [112, 110] on span "Expand Zaver Bhujwalla Bookmark" at bounding box center [112, 110] width 7 height 7
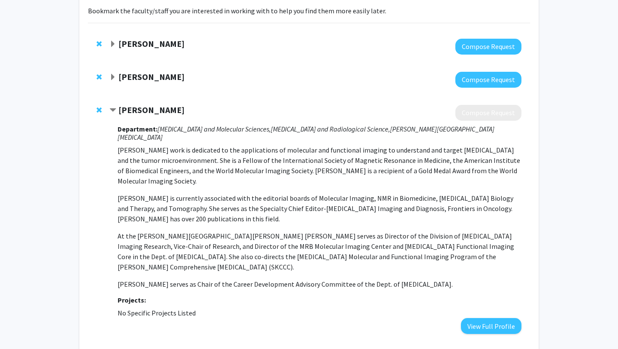
scroll to position [134, 0]
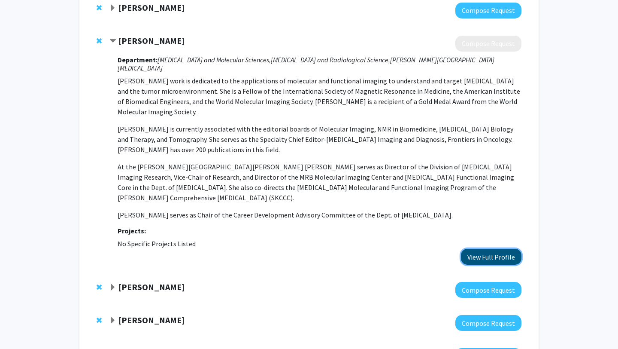
click at [484, 249] on button "View Full Profile" at bounding box center [491, 257] width 61 height 16
click at [97, 41] on span "Remove Zaver Bhujwalla from bookmarks" at bounding box center [99, 40] width 5 height 7
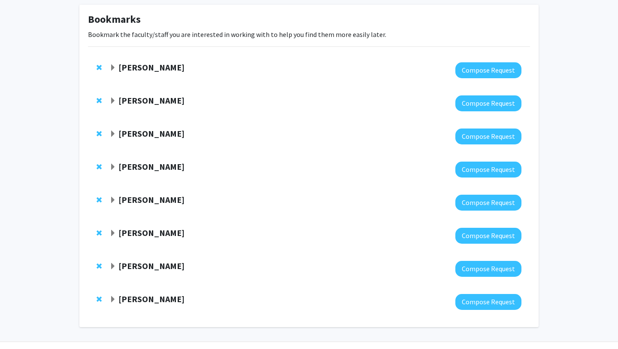
scroll to position [36, 0]
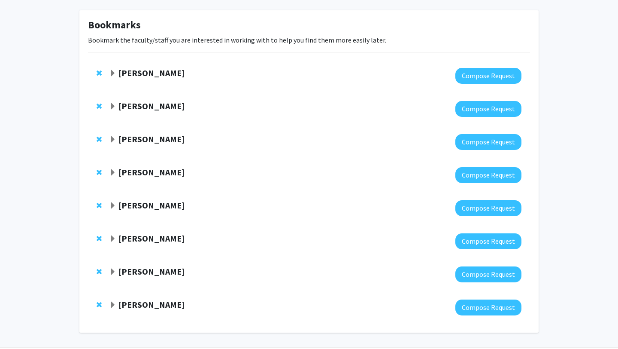
click at [112, 73] on span "Expand Peisong Gao Bookmark" at bounding box center [112, 73] width 7 height 7
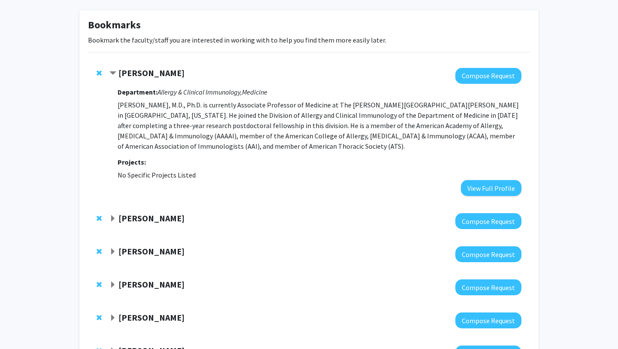
click at [112, 73] on span "Contract Peisong Gao Bookmark" at bounding box center [112, 73] width 7 height 7
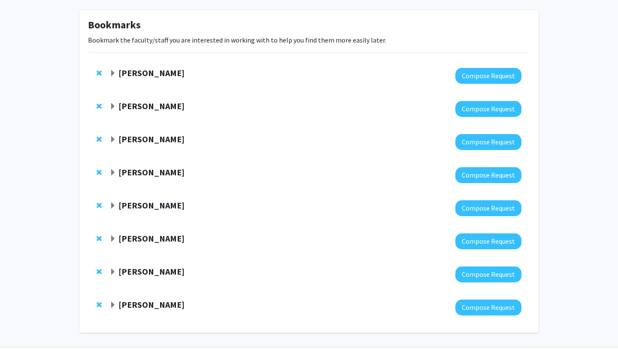
click at [112, 106] on span "Expand Elia Duh Bookmark" at bounding box center [112, 106] width 7 height 7
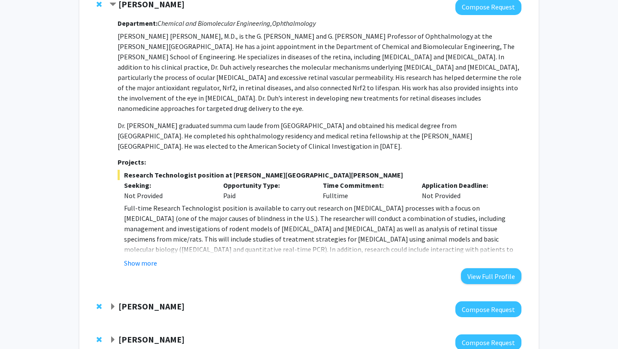
scroll to position [138, 0]
click at [139, 257] on button "Show more" at bounding box center [140, 262] width 33 height 10
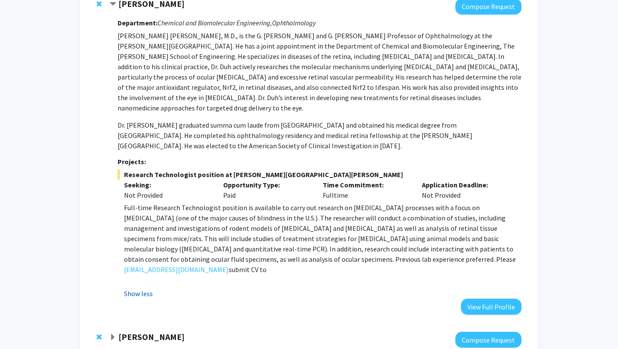
scroll to position [94, 0]
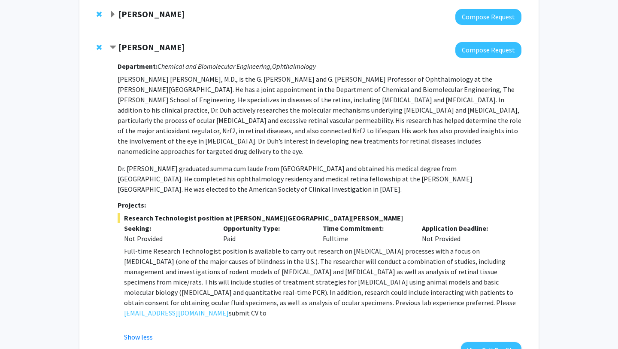
click at [115, 48] on span "Contract Elia Duh Bookmark" at bounding box center [112, 47] width 7 height 7
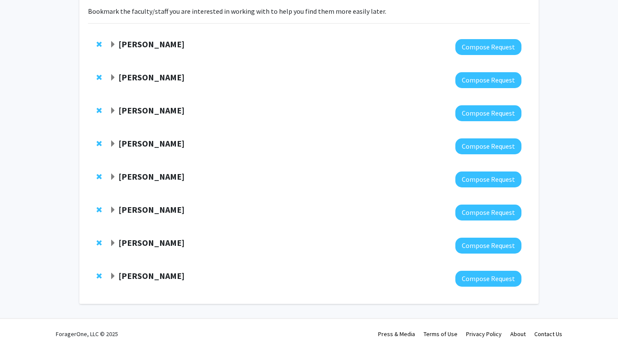
click at [112, 110] on span "Expand Anna Chien Bookmark" at bounding box center [112, 110] width 7 height 7
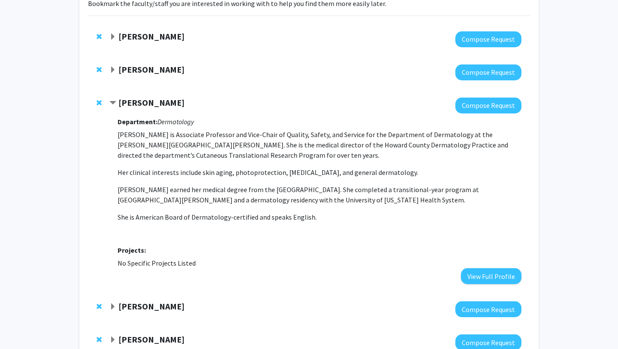
scroll to position [73, 0]
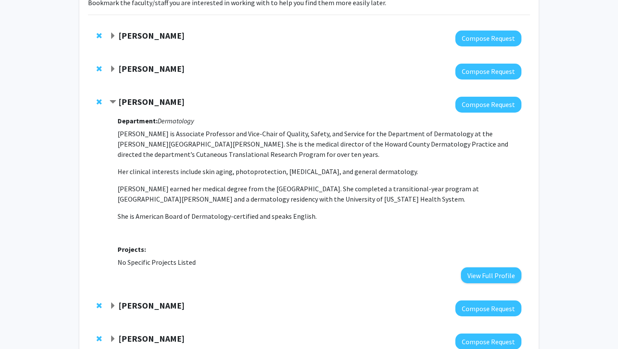
click at [100, 69] on span "Remove Elia Duh from bookmarks" at bounding box center [99, 68] width 5 height 7
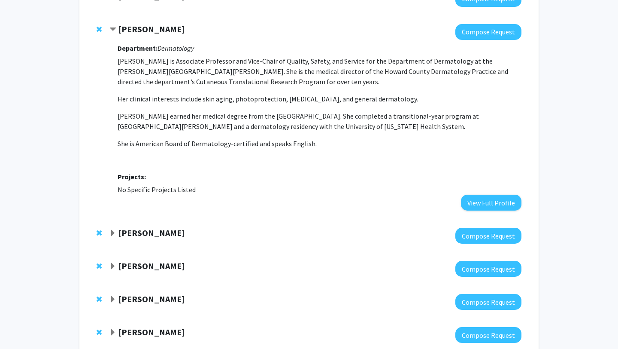
scroll to position [115, 0]
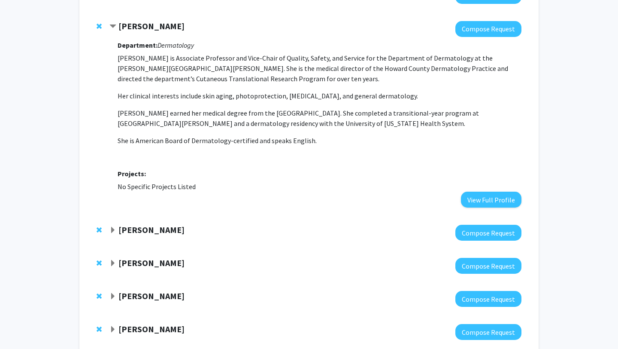
click at [108, 230] on div "Jonathan Schneck Compose Request" at bounding box center [309, 232] width 442 height 33
click at [115, 230] on span "Expand Jonathan Schneck Bookmark" at bounding box center [112, 230] width 7 height 7
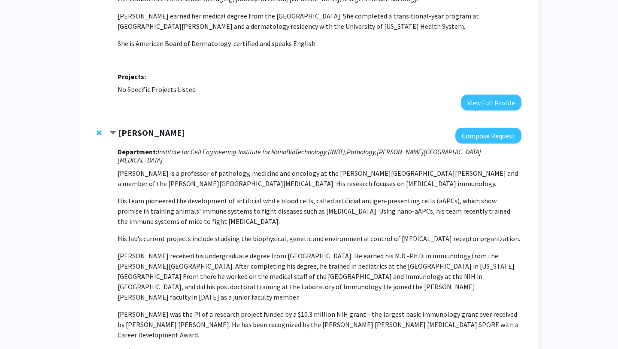
scroll to position [246, 0]
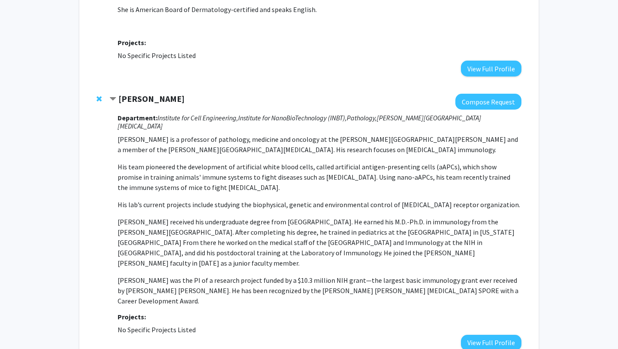
click at [111, 100] on span "Contract Jonathan Schneck Bookmark" at bounding box center [112, 99] width 7 height 7
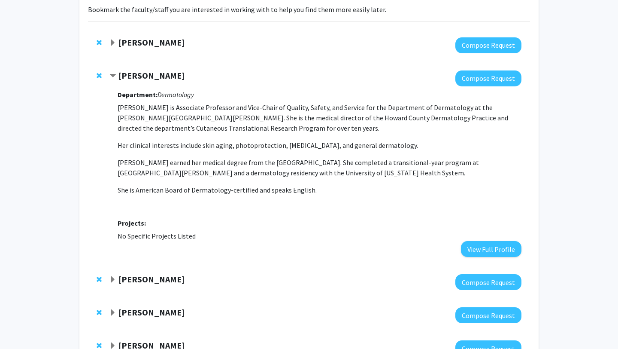
scroll to position [202, 0]
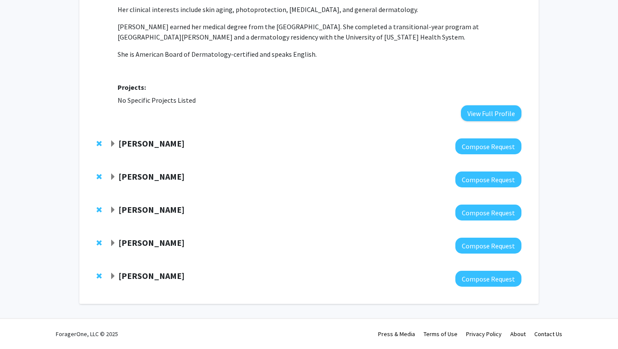
click at [110, 176] on span "Expand Joann Bodurtha Bookmark" at bounding box center [112, 176] width 7 height 7
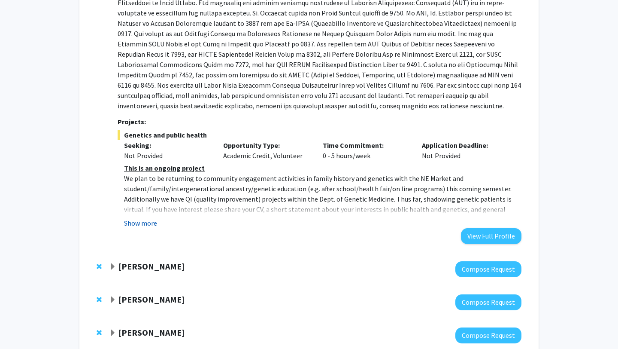
scroll to position [536, 0]
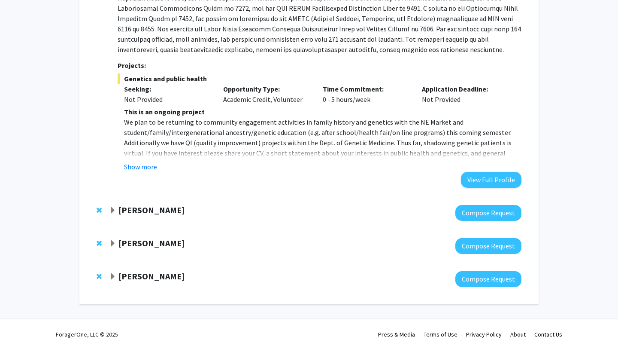
click at [122, 212] on strong "Sixuan Li" at bounding box center [151, 209] width 66 height 11
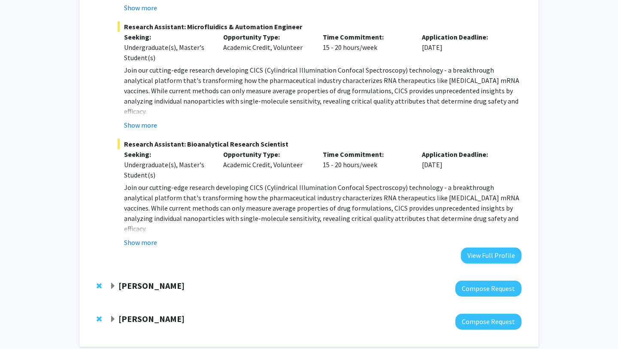
scroll to position [971, 0]
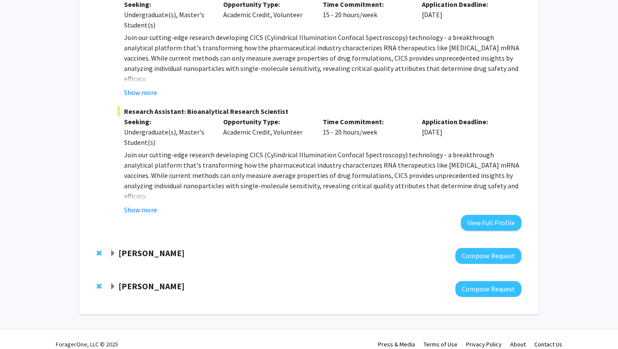
click at [113, 250] on span "Expand Anthony K. L. Leung Bookmark" at bounding box center [112, 253] width 7 height 7
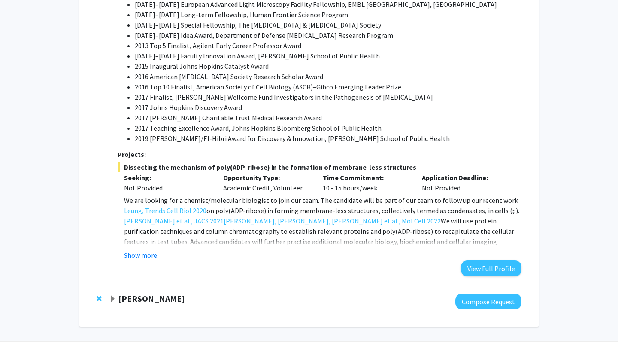
scroll to position [1612, 0]
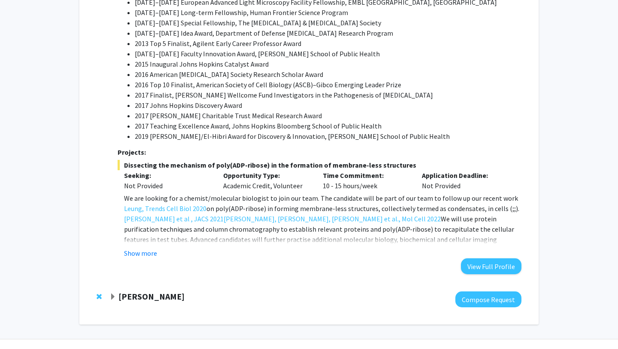
click at [134, 291] on strong "Utthara Nayar" at bounding box center [151, 296] width 66 height 11
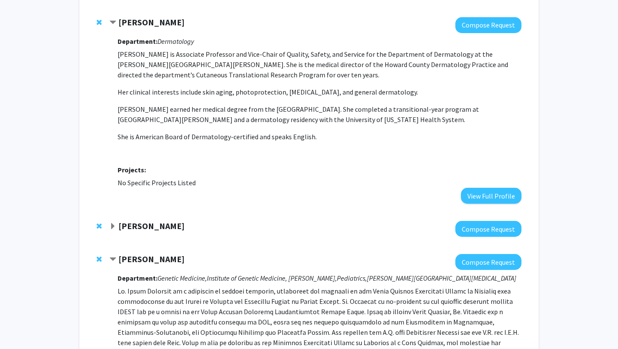
scroll to position [0, 0]
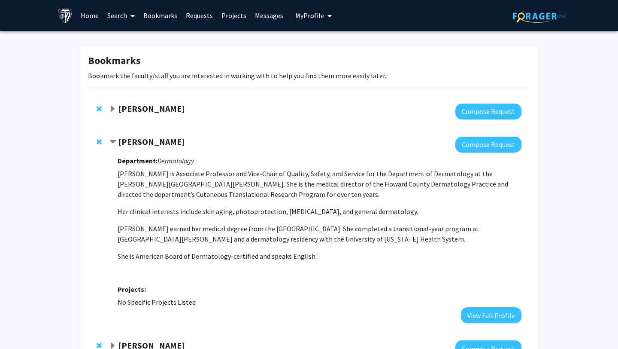
click at [114, 110] on span "Expand Peisong Gao Bookmark" at bounding box center [112, 109] width 7 height 7
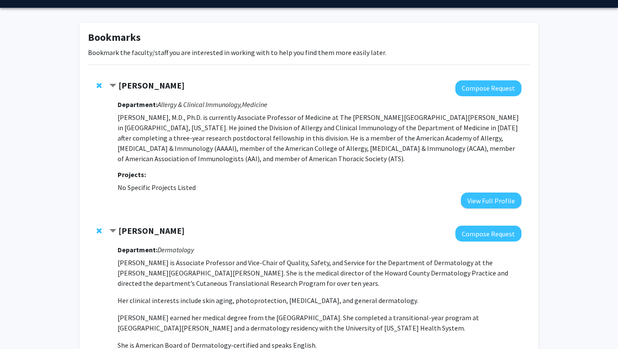
scroll to position [35, 0]
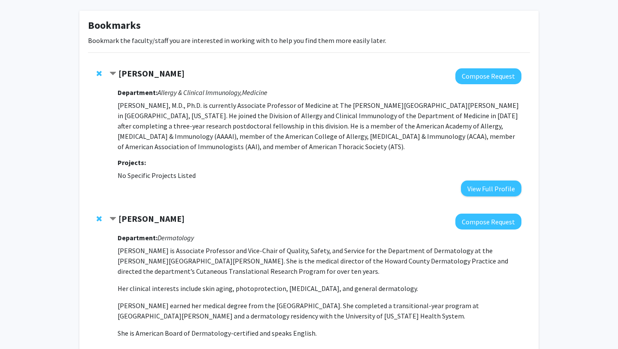
drag, startPoint x: 159, startPoint y: 91, endPoint x: 295, endPoint y: 92, distance: 135.7
click at [295, 92] on h3 "Department: Allergy & Clinical Immunology, Medicine" at bounding box center [320, 92] width 404 height 8
copy h3 "Allergy & Clinical Immunology, Medicine"
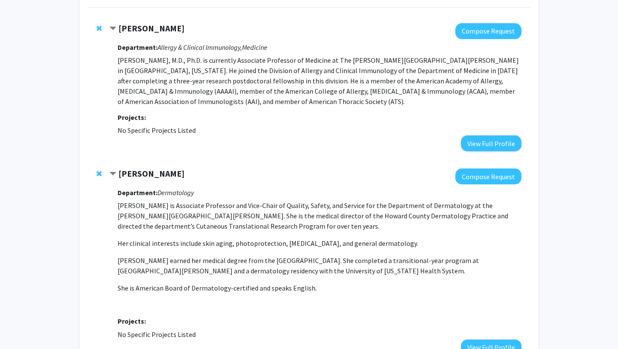
scroll to position [182, 0]
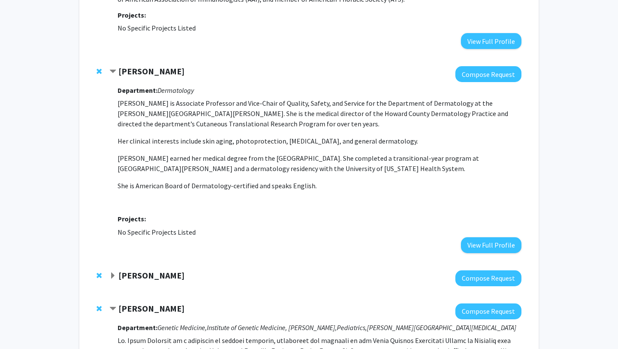
drag, startPoint x: 158, startPoint y: 88, endPoint x: 209, endPoint y: 89, distance: 50.2
click at [209, 89] on h3 "Department: Dermatology" at bounding box center [320, 90] width 404 height 8
copy icon "Dermatology"
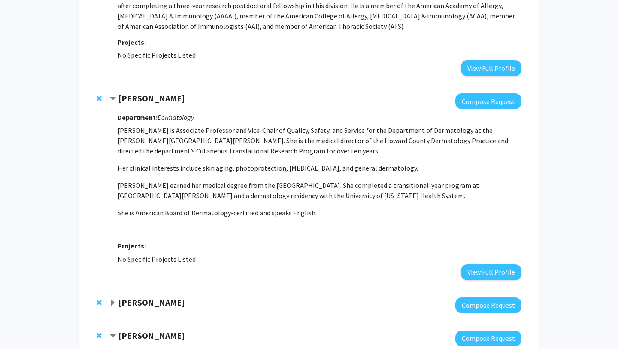
scroll to position [153, 0]
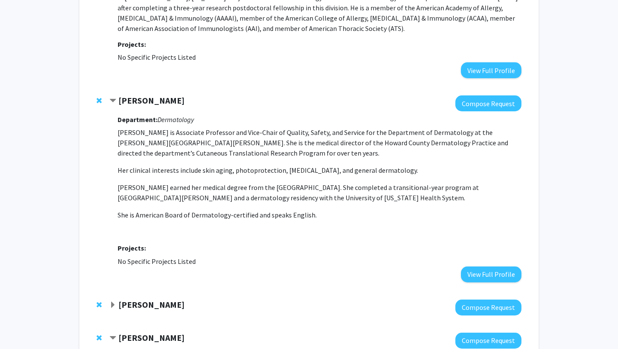
click at [231, 185] on p "Dr. Chien earned her medical degree from the University of Chicago Pritzker Sch…" at bounding box center [320, 192] width 404 height 21
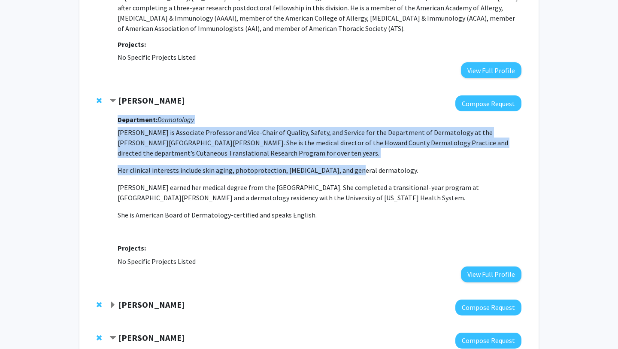
drag, startPoint x: 112, startPoint y: 172, endPoint x: 346, endPoint y: 172, distance: 233.6
click at [348, 172] on div "Anna Chien Compose Request Department: Dermatology Dr. Anna L. Chien is Associa…" at bounding box center [315, 188] width 412 height 186
click at [346, 172] on p "Her clinical interests include skin aging, photoprotection, rosacea, and genera…" at bounding box center [320, 170] width 404 height 10
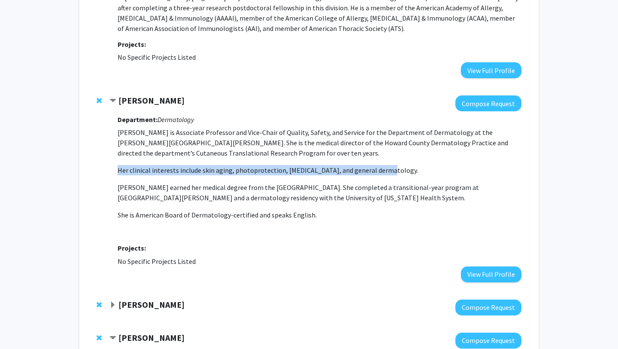
drag, startPoint x: 391, startPoint y: 170, endPoint x: 118, endPoint y: 174, distance: 273.1
click at [118, 174] on p "Her clinical interests include skin aging, photoprotection, rosacea, and genera…" at bounding box center [320, 170] width 404 height 10
copy p "Her clinical interests include skin aging, photoprotection, rosacea, and genera…"
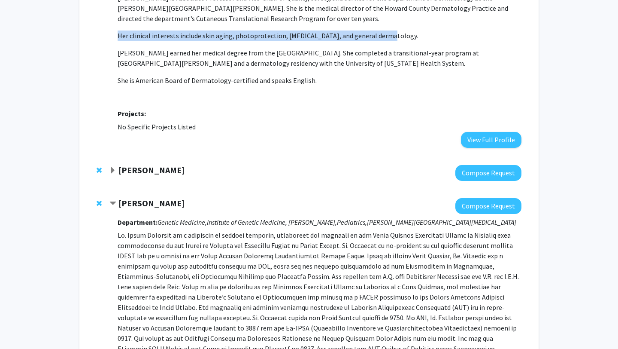
scroll to position [247, 0]
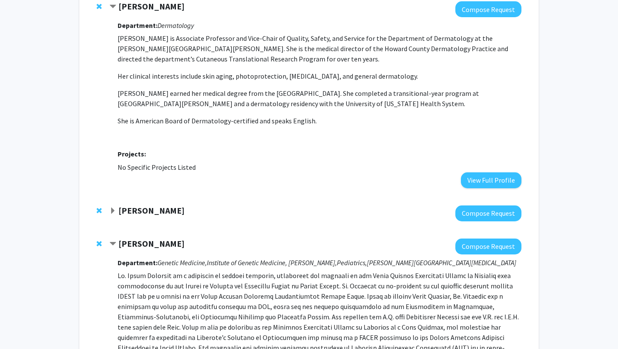
click at [115, 207] on span "Expand Jonathan Schneck Bookmark" at bounding box center [112, 210] width 7 height 7
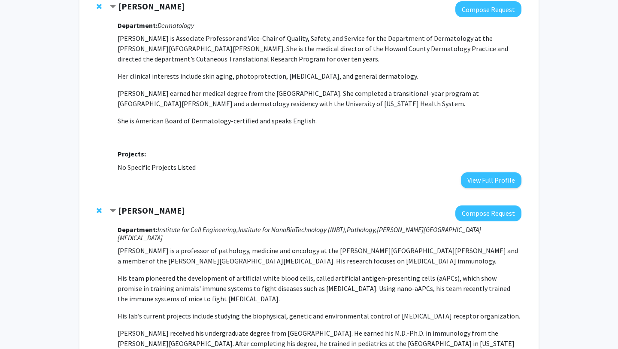
scroll to position [349, 0]
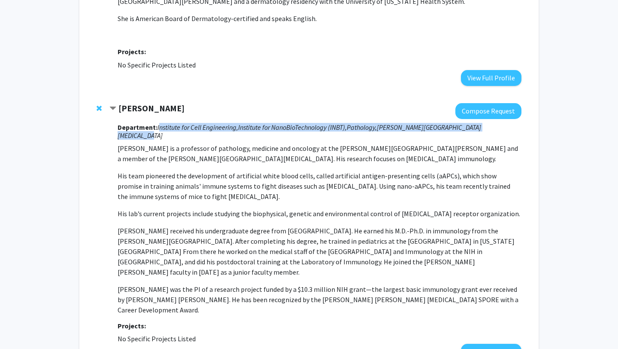
drag, startPoint x: 158, startPoint y: 127, endPoint x: 507, endPoint y: 125, distance: 348.6
click at [507, 125] on h3 "Department: Institute for Cell Engineering, Institute for NanoBioTechnology (IN…" at bounding box center [320, 131] width 404 height 16
copy h3 "Institute for Cell Engineering, Institute for NanoBioTechnology (INBT), Patholo…"
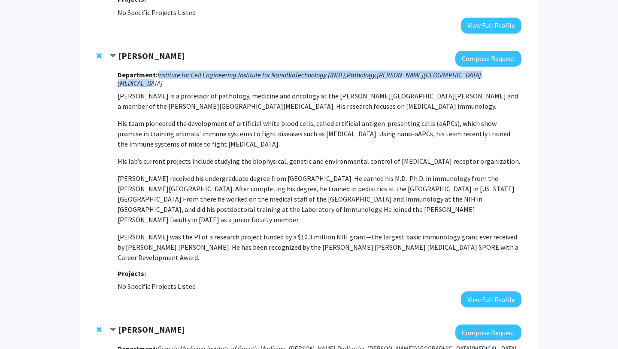
scroll to position [405, 0]
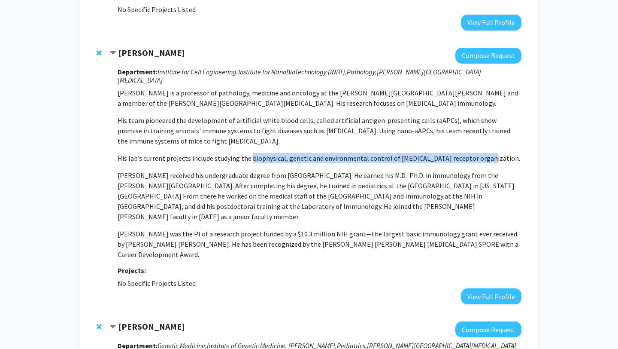
drag, startPoint x: 250, startPoint y: 151, endPoint x: 480, endPoint y: 151, distance: 229.3
click at [480, 153] on p "His lab’s current projects include studying the biophysical, genetic and enviro…" at bounding box center [320, 158] width 404 height 10
copy p "biophysical, genetic and environmental control of T cell receptor organization."
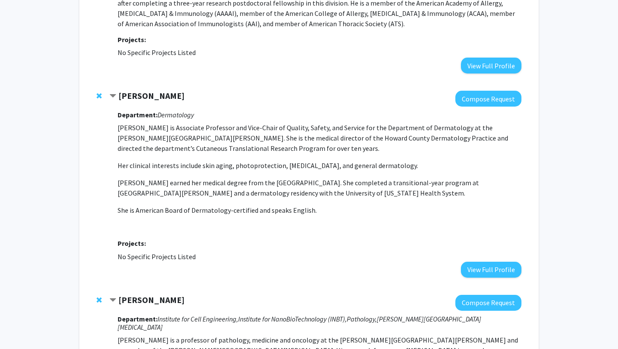
scroll to position [316, 0]
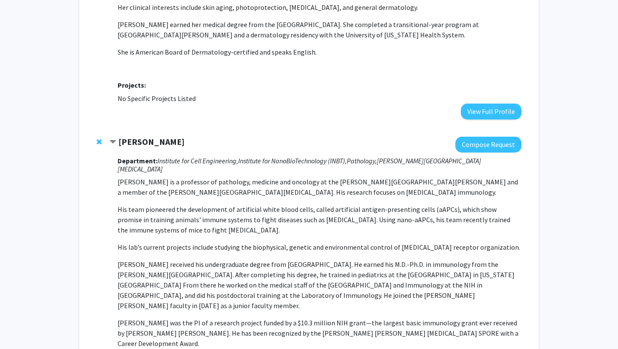
click at [158, 161] on icon "Institute for Cell Engineering," at bounding box center [198, 160] width 81 height 9
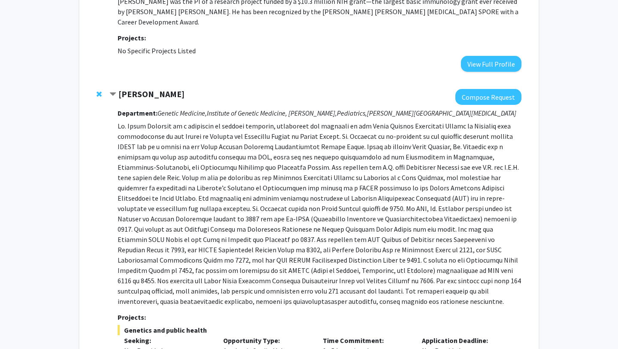
scroll to position [638, 0]
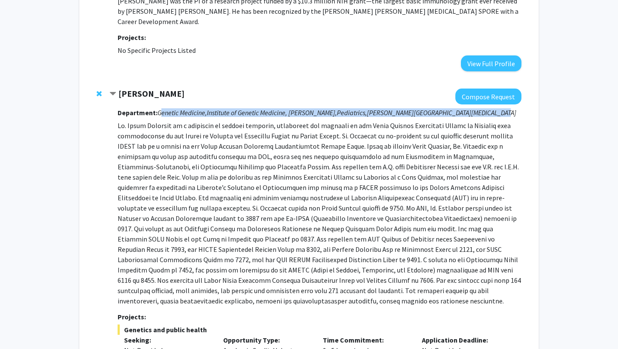
drag, startPoint x: 158, startPoint y: 81, endPoint x: 503, endPoint y: 86, distance: 344.8
click at [504, 109] on h3 "Department: Genetic Medicine, Institute of Genetic Medicine, McKusick-Nathans, …" at bounding box center [320, 113] width 404 height 8
copy h3 "Genetic Medicine, Institute of Genetic Medicine, McKusick-Nathans, Pediatrics, …"
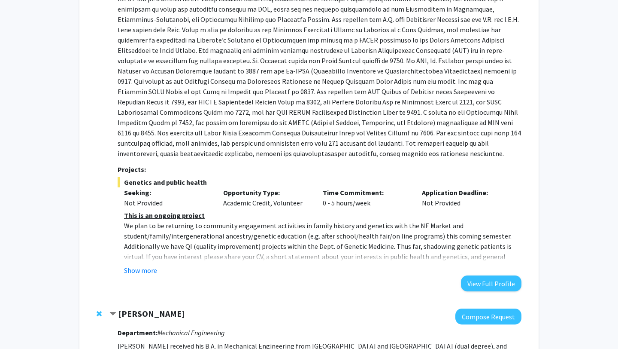
scroll to position [791, 0]
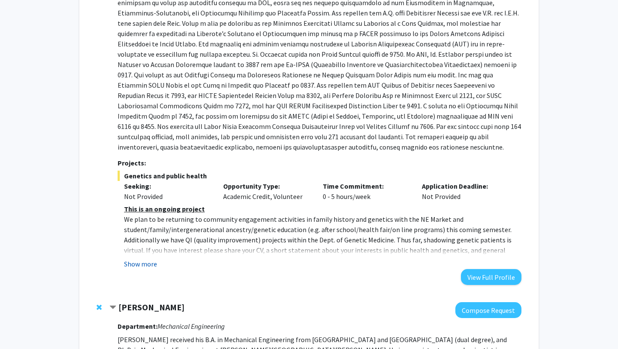
click at [144, 258] on button "Show more" at bounding box center [140, 263] width 33 height 10
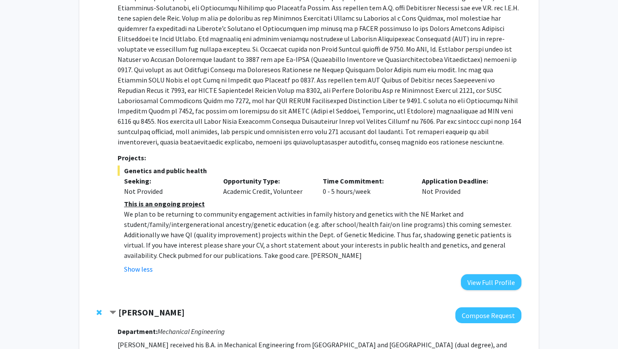
scroll to position [788, 0]
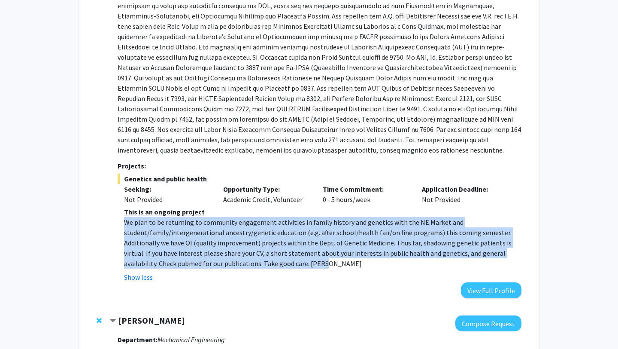
drag, startPoint x: 123, startPoint y: 193, endPoint x: 313, endPoint y: 234, distance: 193.8
click at [313, 234] on fg-read-more "This is an ongoing project We plan to be returning to community engagement acti…" at bounding box center [320, 245] width 404 height 76
copy p "We plan to be returning to community engagement activities in family history an…"
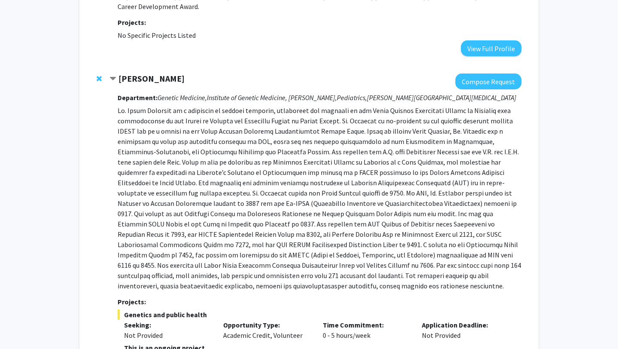
scroll to position [636, 0]
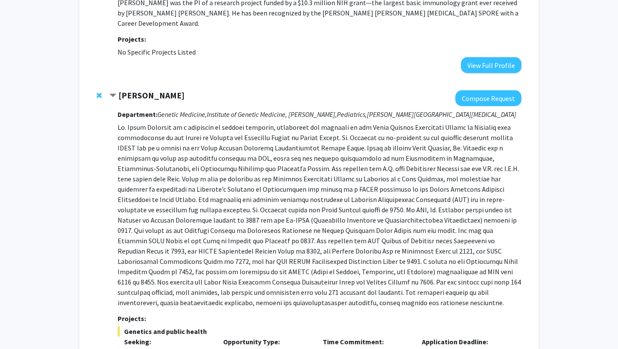
click at [99, 92] on span "Remove Joann Bodurtha from bookmarks" at bounding box center [99, 95] width 5 height 7
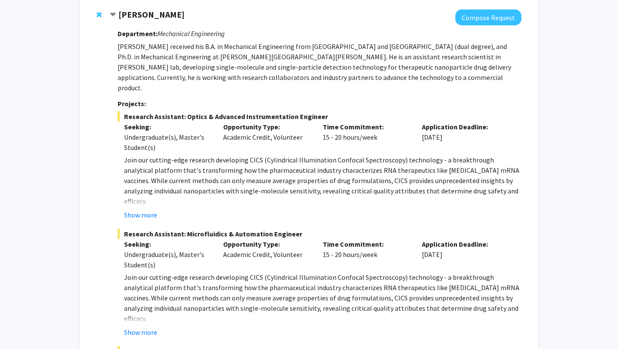
scroll to position [591, 0]
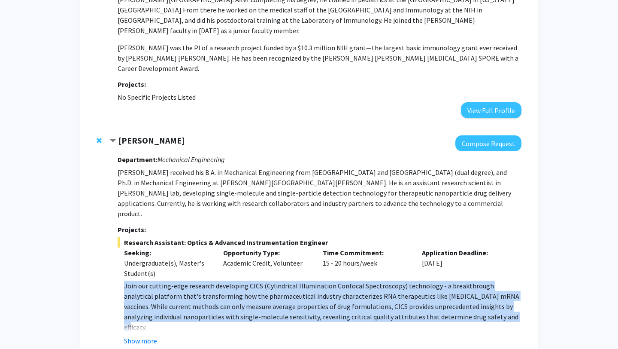
drag, startPoint x: 124, startPoint y: 244, endPoint x: 520, endPoint y: 280, distance: 397.1
click at [520, 280] on p "Join our cutting-edge research developing CICS (Cylindrical Illumination Confoc…" at bounding box center [323, 306] width 398 height 52
copy p "Join our cutting-edge research developing CICS (Cylindrical Illumination Confoc…"
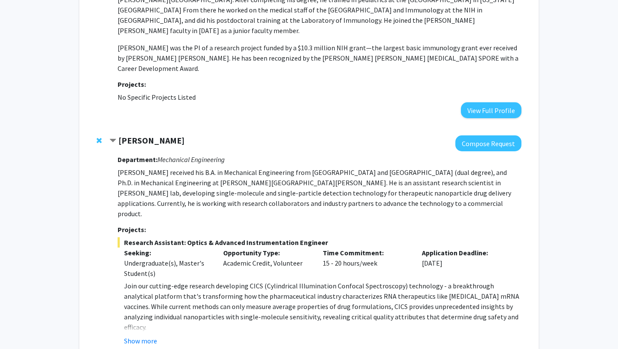
click at [160, 155] on icon "Mechanical Engineering" at bounding box center [191, 159] width 67 height 9
drag, startPoint x: 156, startPoint y: 129, endPoint x: 236, endPoint y: 129, distance: 79.4
click at [236, 155] on h3 "Department: Mechanical Engineering" at bounding box center [320, 159] width 404 height 8
copy icon "Mechanical Engineering"
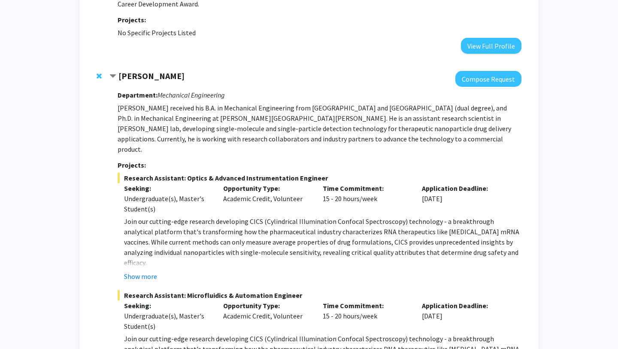
click at [258, 216] on p "Join our cutting-edge research developing CICS (Cylindrical Illumination Confoc…" at bounding box center [323, 242] width 398 height 52
drag, startPoint x: 343, startPoint y: 192, endPoint x: 394, endPoint y: 192, distance: 51.5
click at [394, 216] on p "Join our cutting-edge research developing CICS (Cylindrical Illumination Confoc…" at bounding box center [323, 242] width 398 height 52
click at [343, 216] on p "Join our cutting-edge research developing CICS (Cylindrical Illumination Confoc…" at bounding box center [323, 242] width 398 height 52
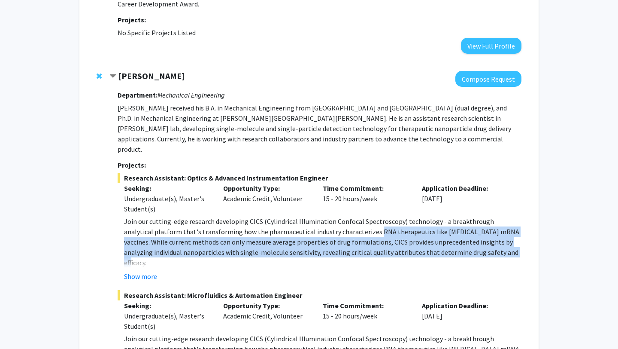
drag, startPoint x: 343, startPoint y: 191, endPoint x: 478, endPoint y: 216, distance: 138.1
click at [478, 216] on p "Join our cutting-edge research developing CICS (Cylindrical Illumination Confoc…" at bounding box center [323, 242] width 398 height 52
copy p "RNA therapeutics like COVID-19 mRNA vaccines. While current methods can only me…"
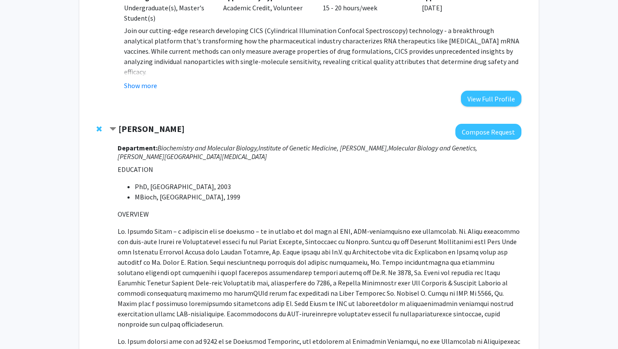
scroll to position [1116, 0]
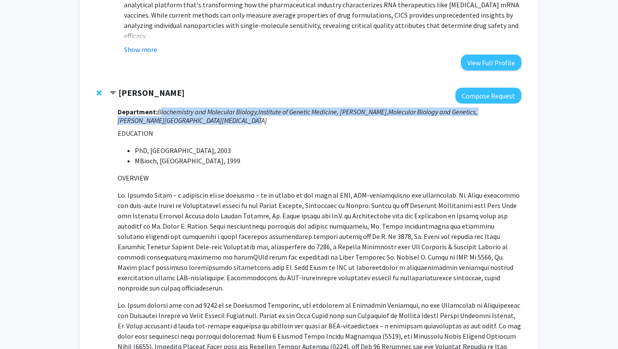
drag, startPoint x: 158, startPoint y: 71, endPoint x: 269, endPoint y: 83, distance: 111.0
click at [269, 108] on h3 "Department: Biochemistry and Molecular Biology, Institute of Genetic Medicine, …" at bounding box center [320, 116] width 404 height 16
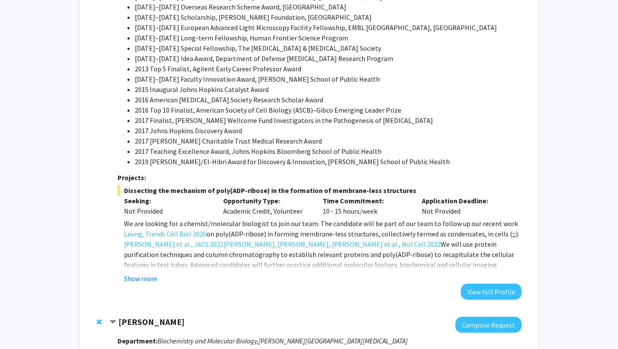
scroll to position [1599, 0]
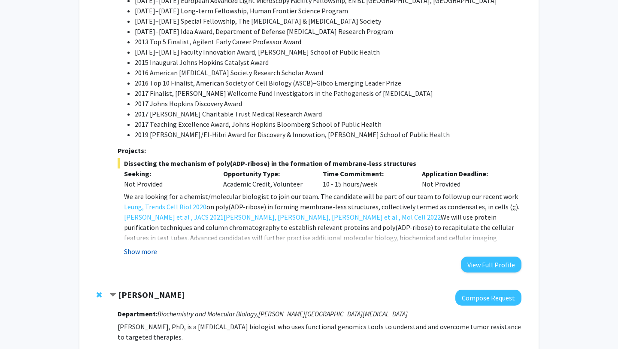
click at [145, 246] on button "Show more" at bounding box center [140, 251] width 33 height 10
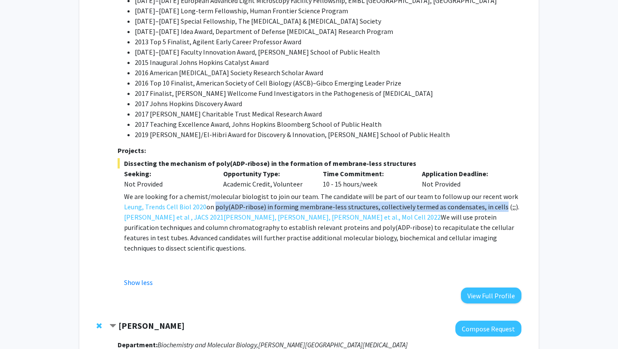
drag, startPoint x: 205, startPoint y: 158, endPoint x: 484, endPoint y: 158, distance: 279.1
click at [484, 191] on p "We are looking for a chemist/molecular biologist to join our team. The candidat…" at bounding box center [323, 222] width 398 height 62
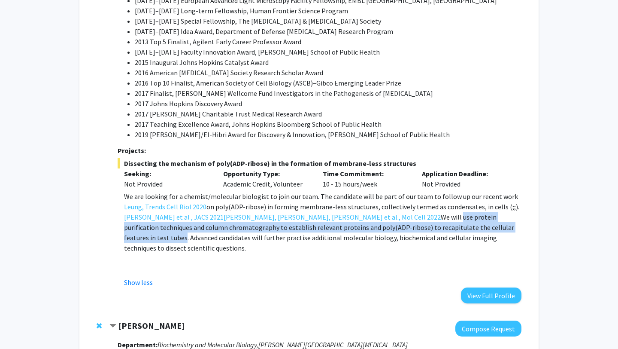
drag, startPoint x: 323, startPoint y: 167, endPoint x: 400, endPoint y: 180, distance: 77.4
click at [400, 191] on p "We are looking for a chemist/molecular biologist to join our team. The candidat…" at bounding box center [323, 222] width 398 height 62
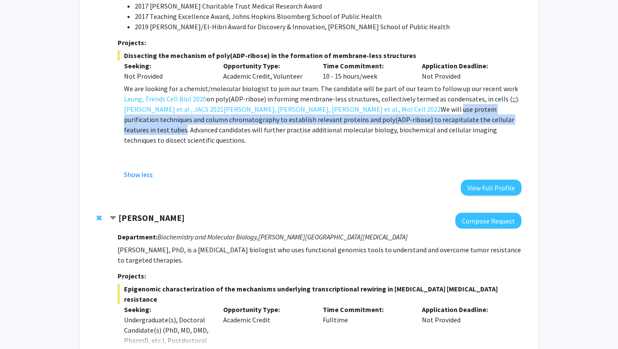
scroll to position [1769, 0]
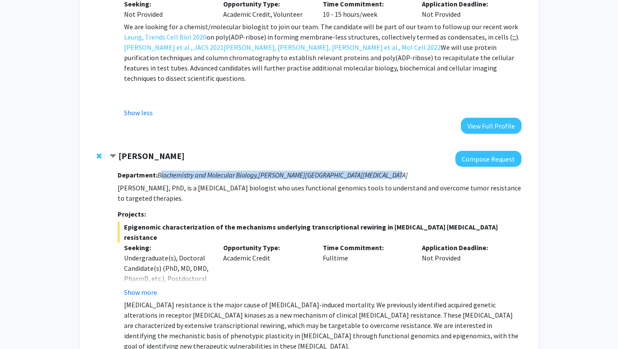
drag, startPoint x: 159, startPoint y: 114, endPoint x: 389, endPoint y: 114, distance: 230.6
click at [389, 171] on h3 "Department: Biochemistry and Molecular Biology, Sidney Kimmel Comprehensive Can…" at bounding box center [320, 175] width 404 height 8
click at [142, 287] on button "Show more" at bounding box center [140, 292] width 33 height 10
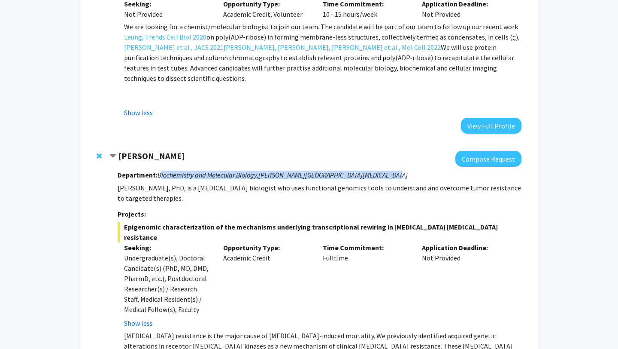
scroll to position [1800, 0]
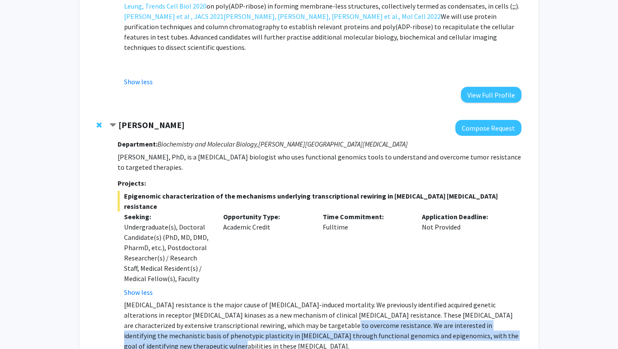
drag, startPoint x: 292, startPoint y: 254, endPoint x: 393, endPoint y: 273, distance: 102.3
click at [393, 273] on div "Department: Biochemistry and Molecular Biology, Sidney Kimmel Comprehensive Can…" at bounding box center [320, 251] width 404 height 231
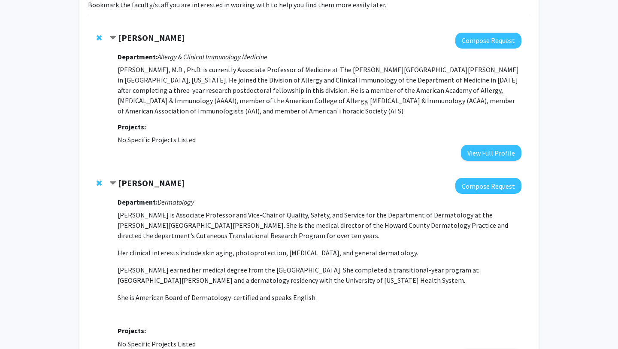
scroll to position [0, 0]
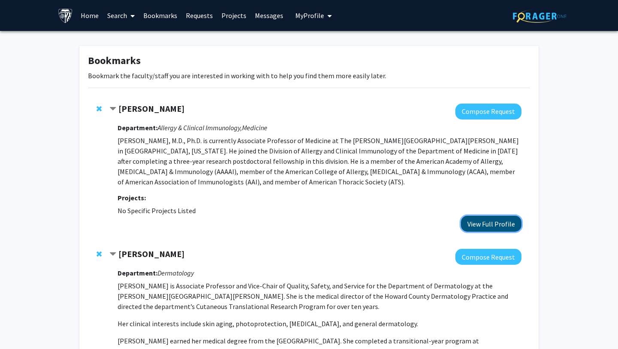
click at [485, 220] on button "View Full Profile" at bounding box center [491, 224] width 61 height 16
click at [113, 15] on link "Search" at bounding box center [121, 15] width 36 height 30
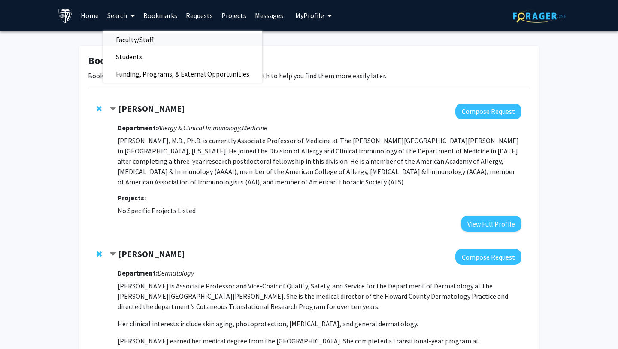
click at [139, 42] on span "Faculty/Staff" at bounding box center [134, 39] width 63 height 17
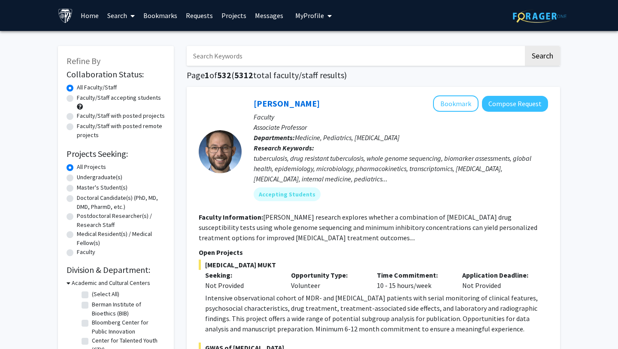
click at [237, 54] on input "Search Keywords" at bounding box center [355, 56] width 337 height 20
type input "Li gao"
click at [525, 46] on button "Search" at bounding box center [542, 56] width 35 height 20
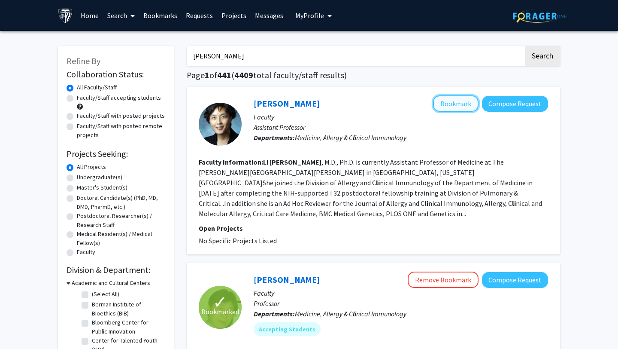
click at [443, 105] on button "Bookmark" at bounding box center [456, 103] width 46 height 16
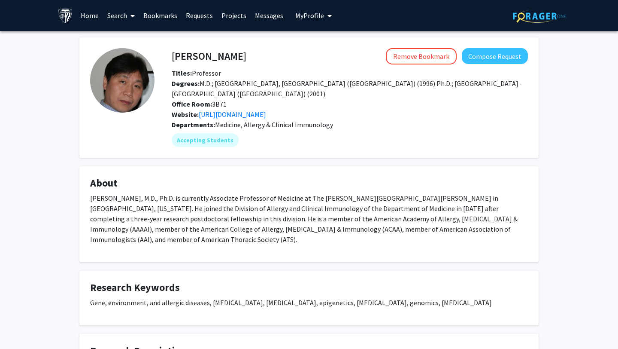
click at [354, 109] on div "Website: https://www.hopkinsmedicine.org/research/labs/peisong-gao-lab" at bounding box center [349, 114] width 369 height 10
click at [266, 115] on link "https://www.hopkinsmedicine.org/research/labs/peisong-gao-lab" at bounding box center [232, 114] width 67 height 9
